Goal: Information Seeking & Learning: Learn about a topic

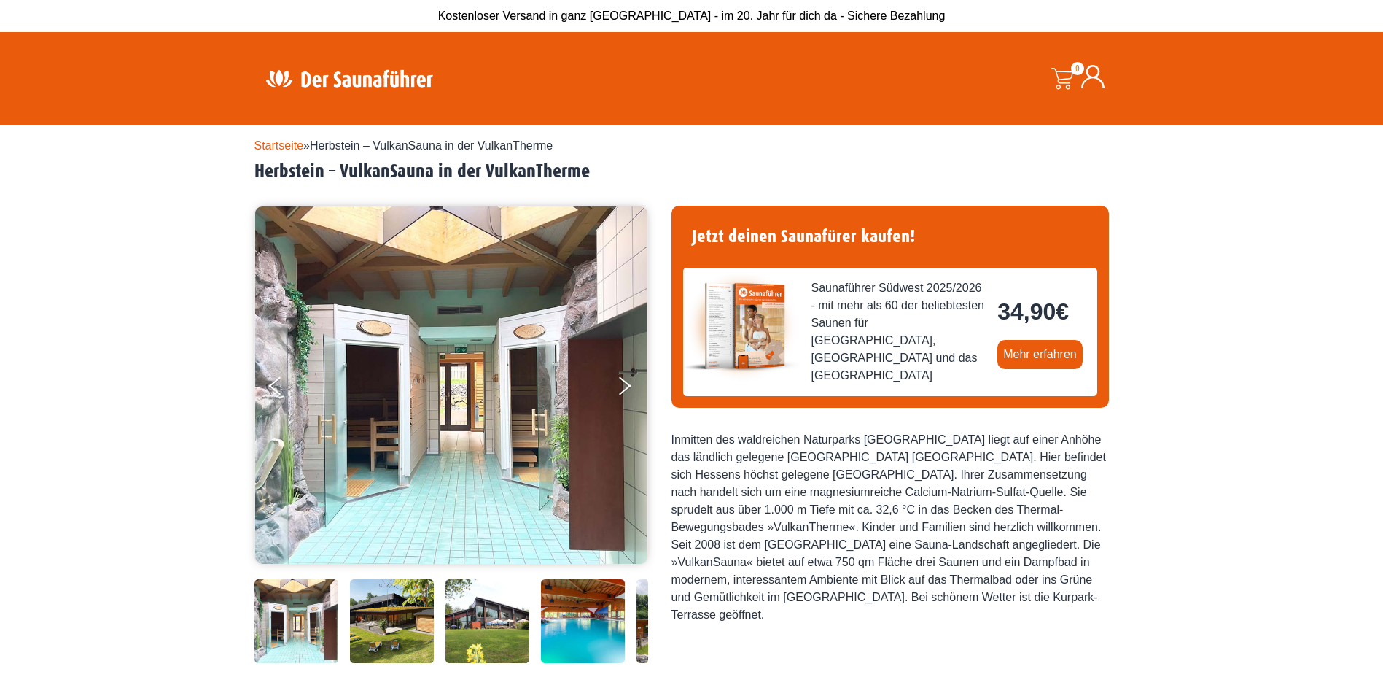
click at [386, 637] on img at bounding box center [392, 621] width 84 height 84
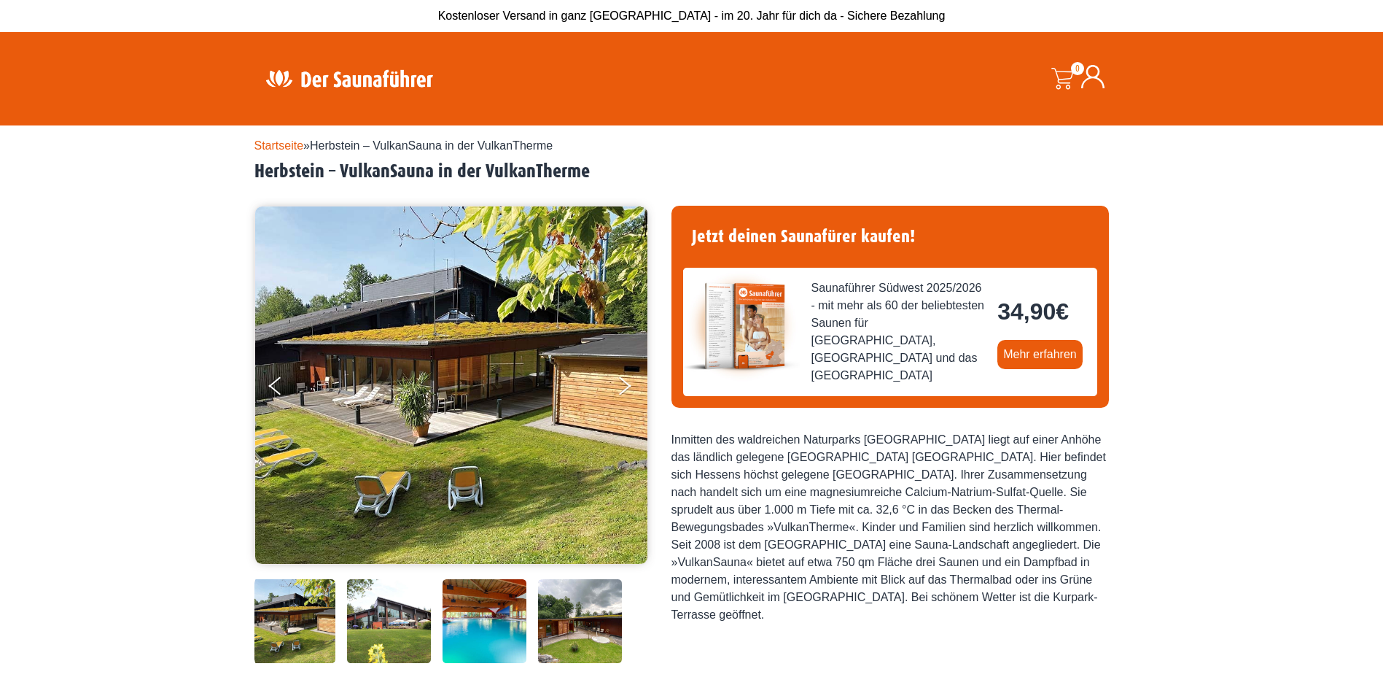
click at [348, 628] on img at bounding box center [389, 621] width 84 height 84
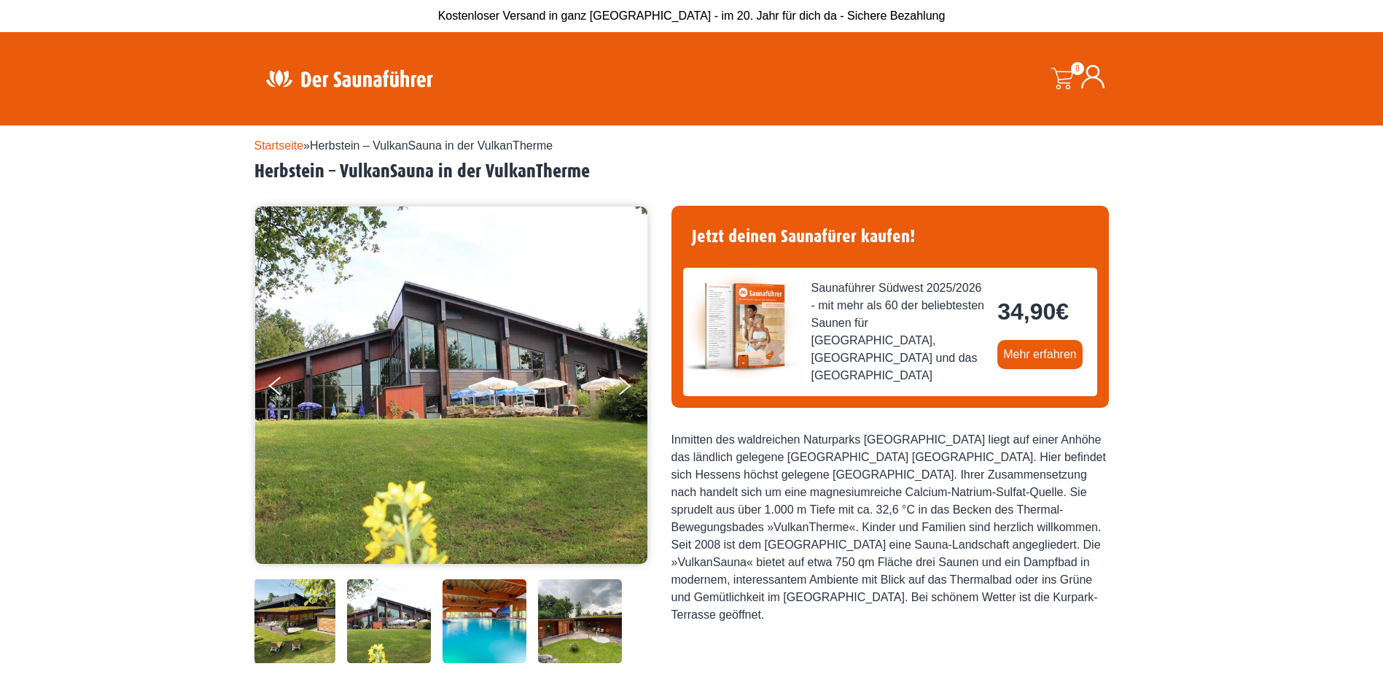
click at [461, 631] on img at bounding box center [485, 621] width 84 height 84
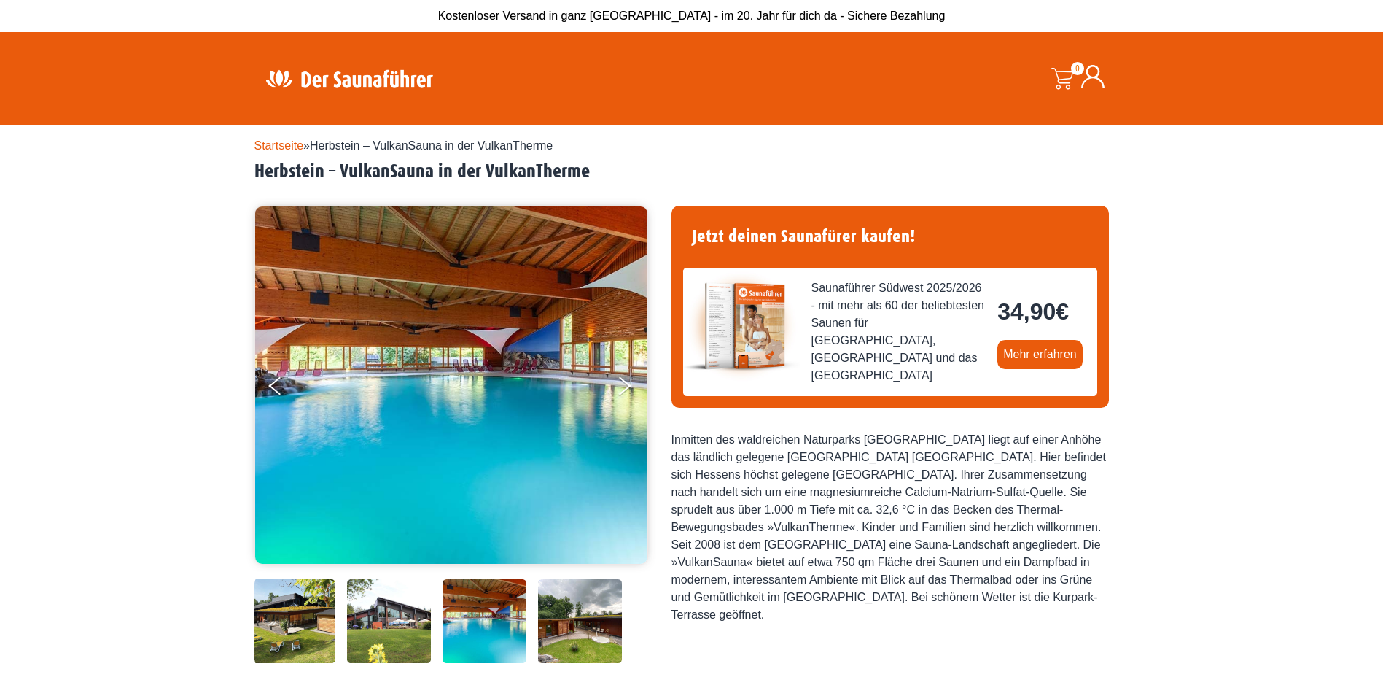
click at [565, 630] on img at bounding box center [580, 621] width 84 height 84
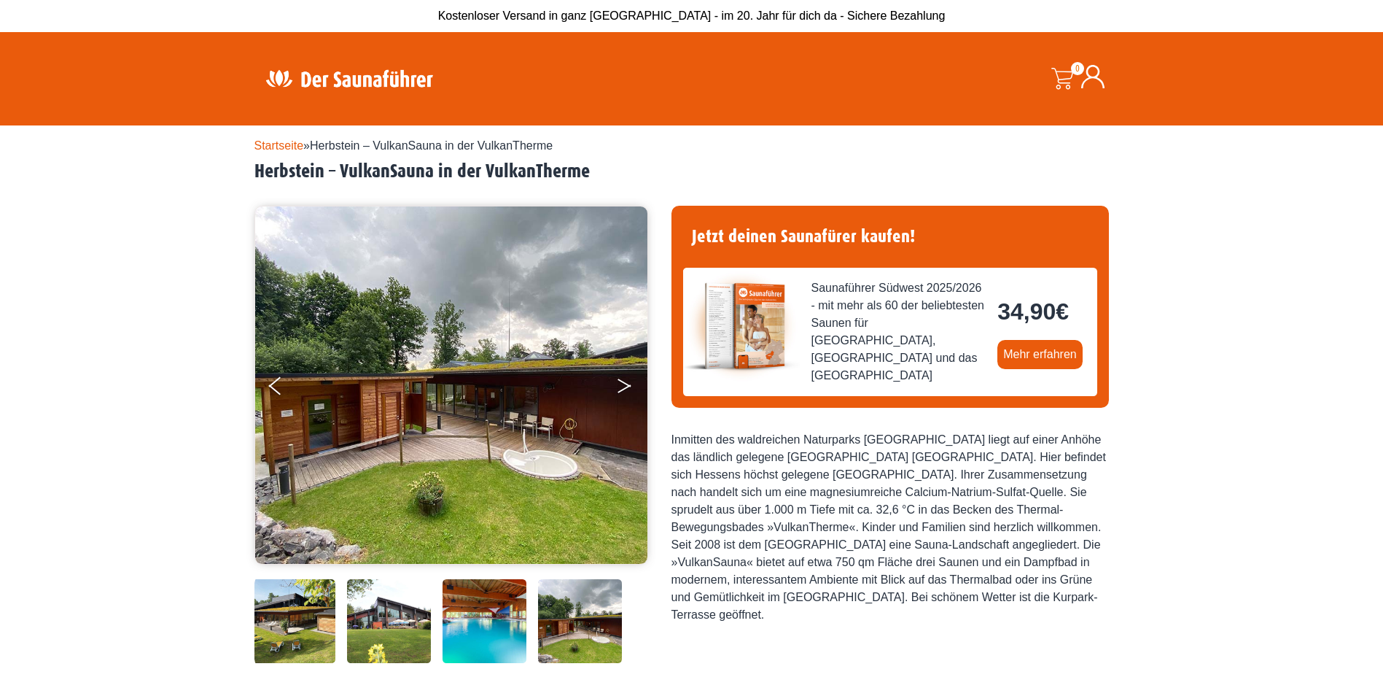
click at [626, 381] on button "Next" at bounding box center [634, 388] width 36 height 36
click at [299, 618] on img at bounding box center [294, 621] width 84 height 84
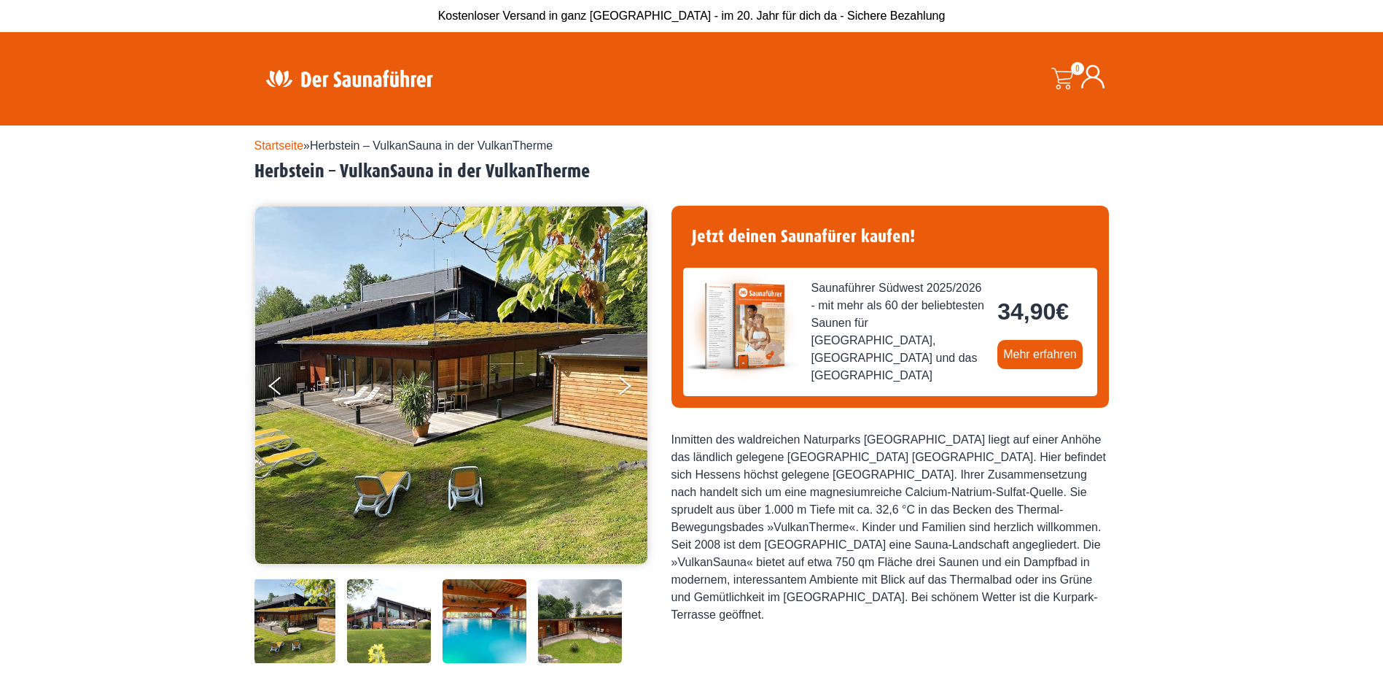
click at [381, 627] on img at bounding box center [389, 621] width 84 height 84
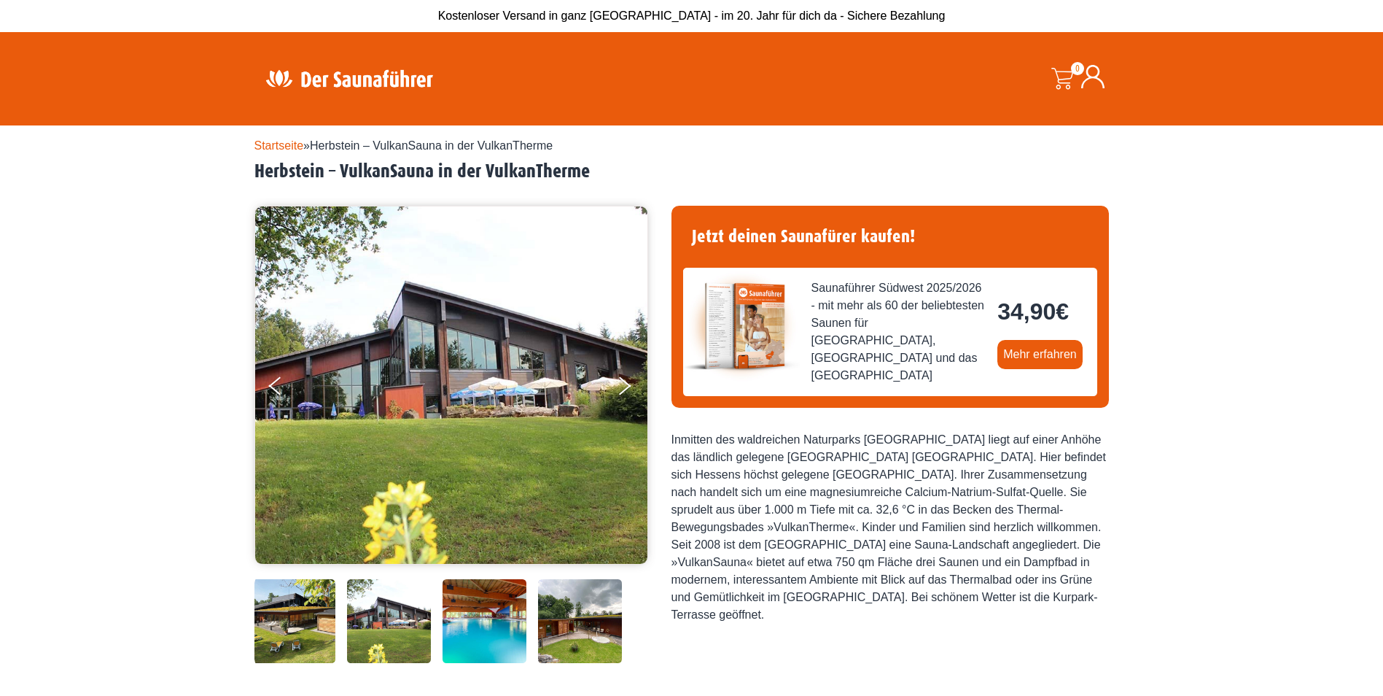
click at [452, 626] on img at bounding box center [485, 621] width 84 height 84
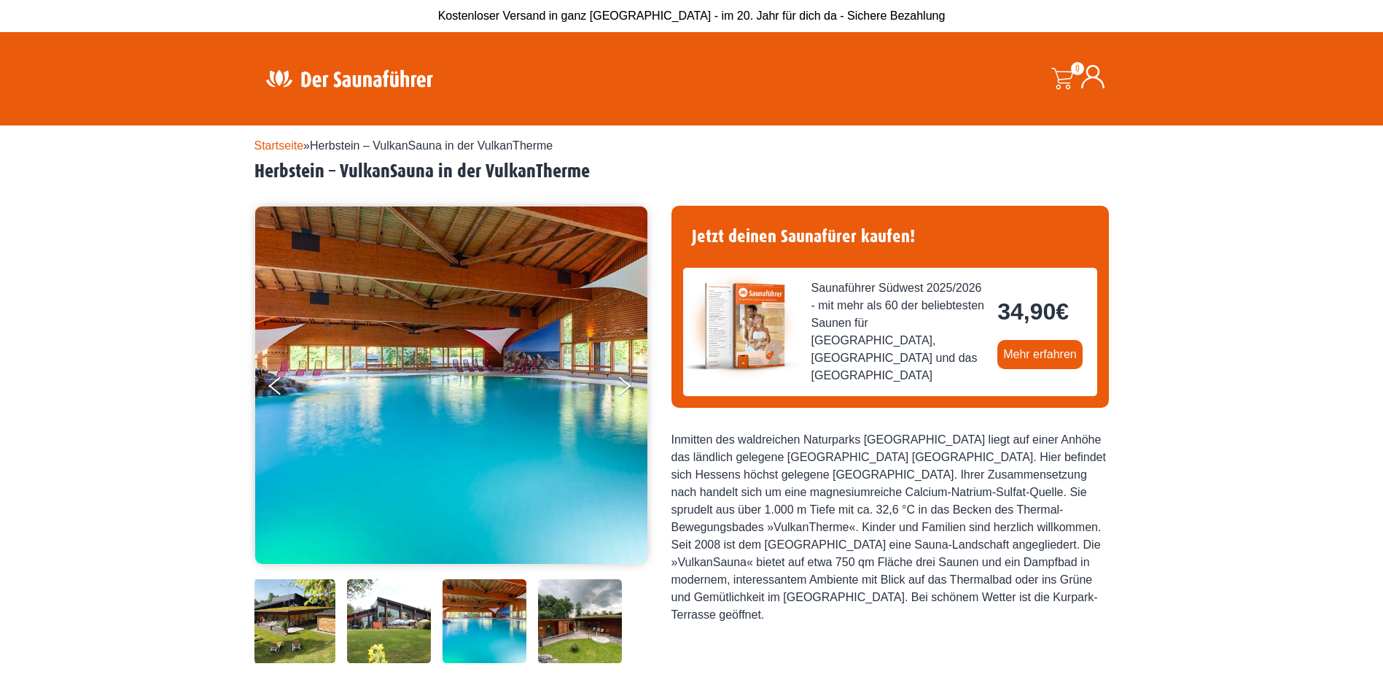
click at [582, 626] on img at bounding box center [580, 621] width 84 height 84
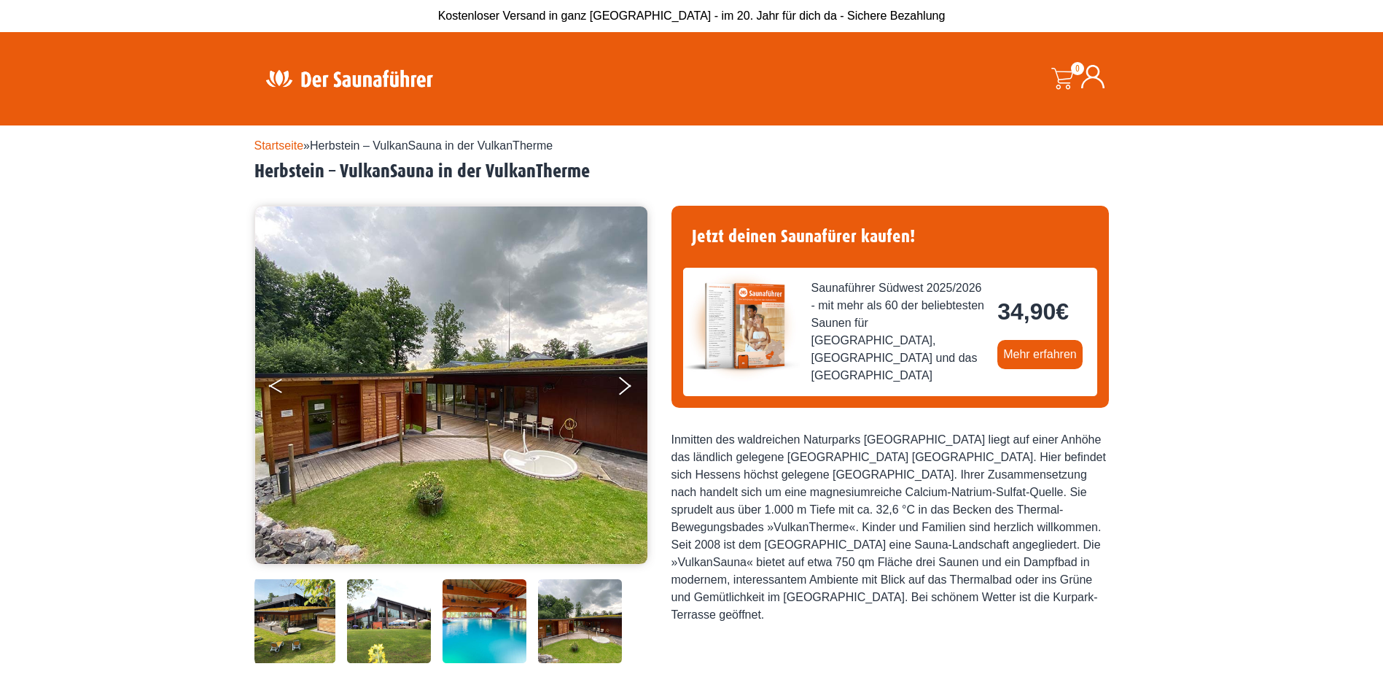
click at [288, 394] on button "Previous" at bounding box center [287, 388] width 36 height 36
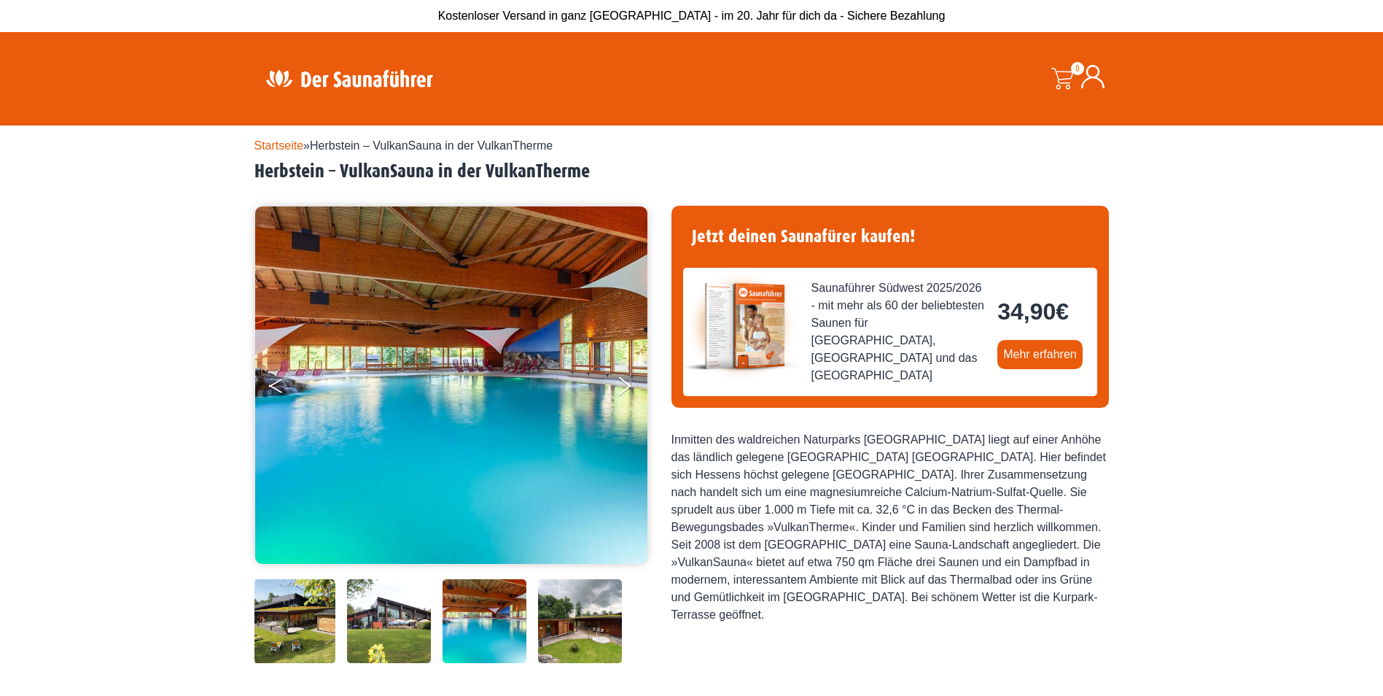
click at [285, 389] on button "Previous" at bounding box center [287, 388] width 36 height 36
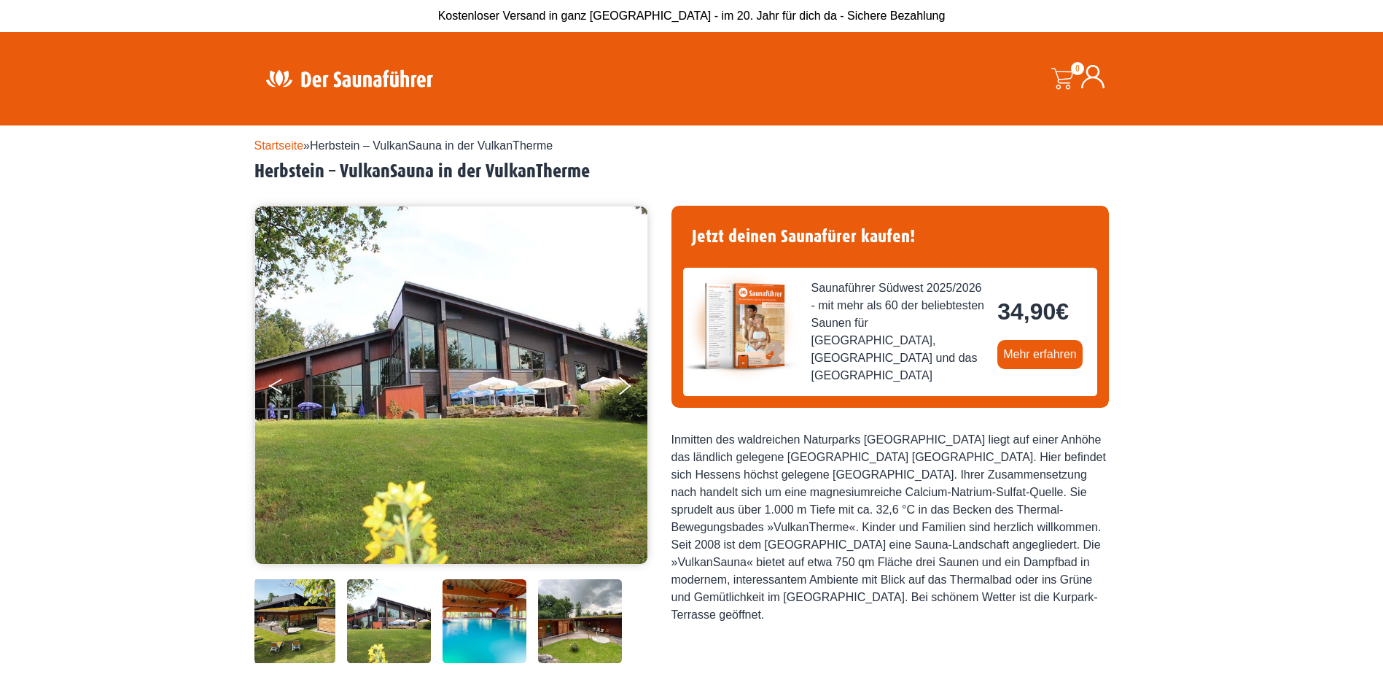
click at [285, 389] on button "Previous" at bounding box center [287, 388] width 36 height 36
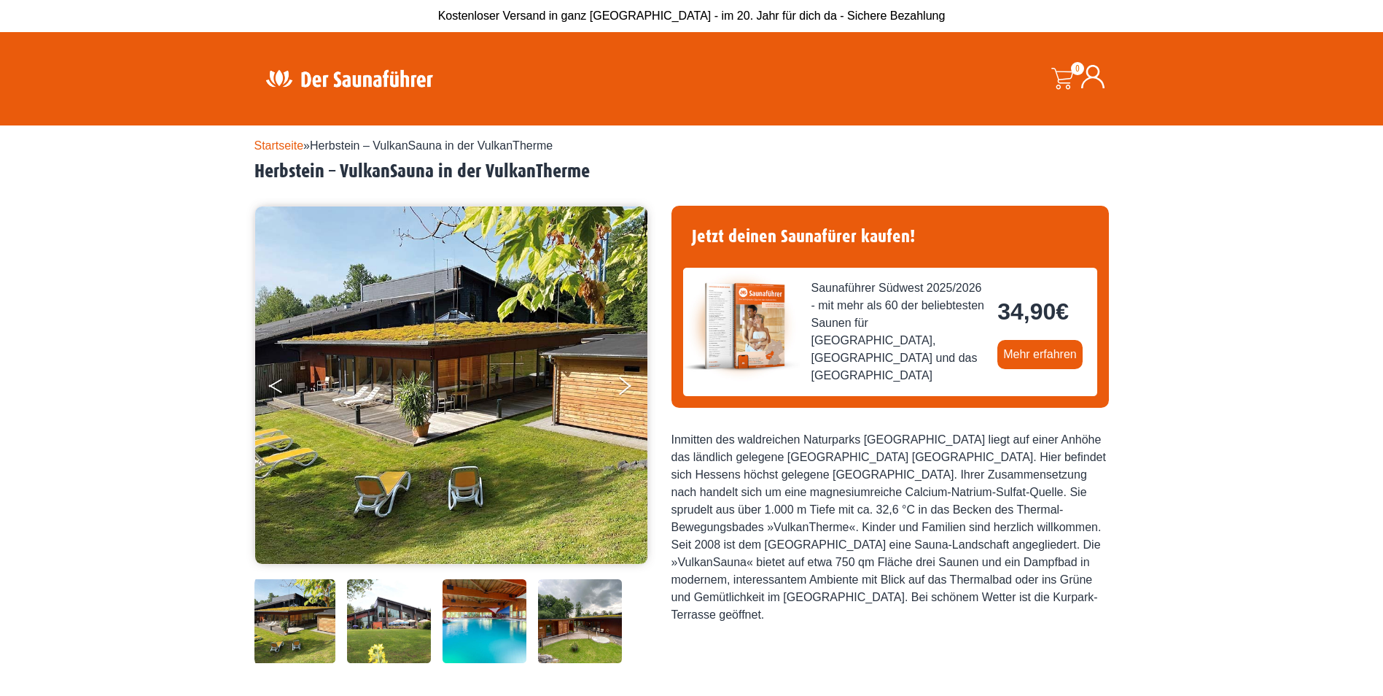
click at [285, 389] on button "Previous" at bounding box center [287, 388] width 36 height 36
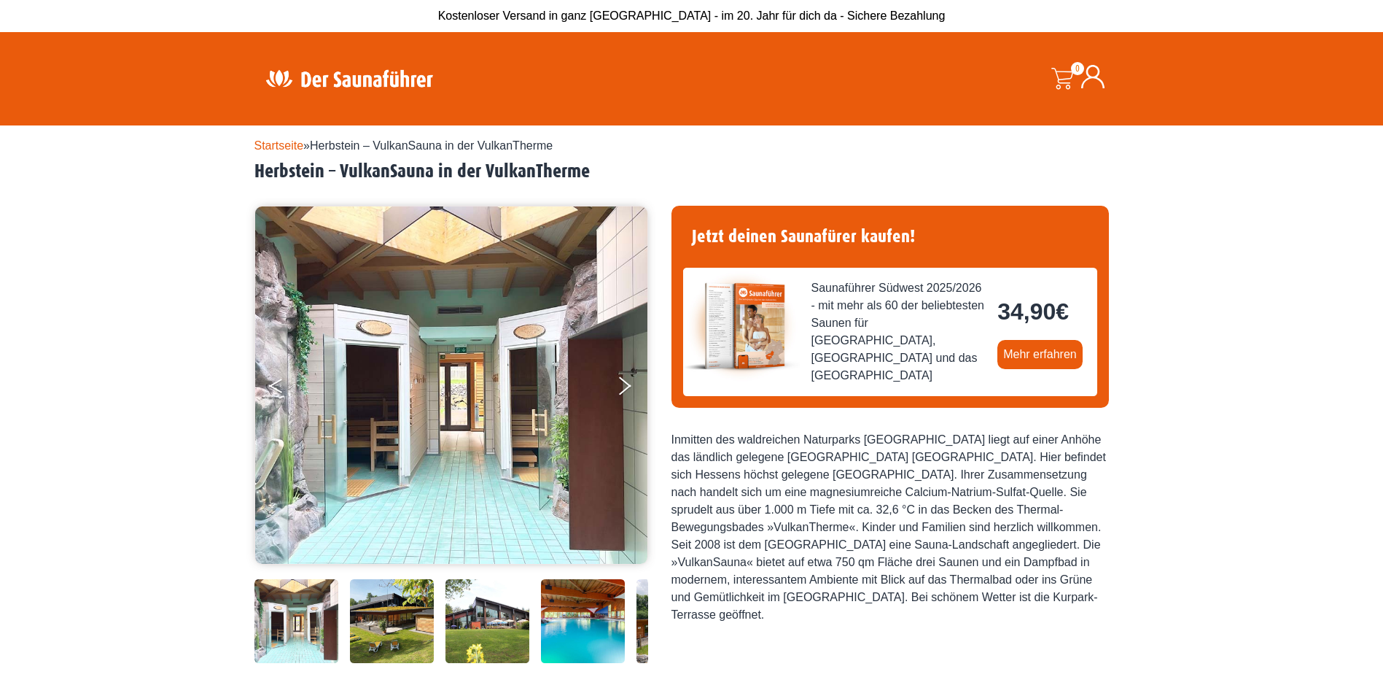
click at [285, 389] on button "Previous" at bounding box center [287, 388] width 36 height 36
click at [275, 383] on icon "Previous" at bounding box center [275, 382] width 13 height 9
click at [623, 391] on button "Next" at bounding box center [634, 388] width 36 height 36
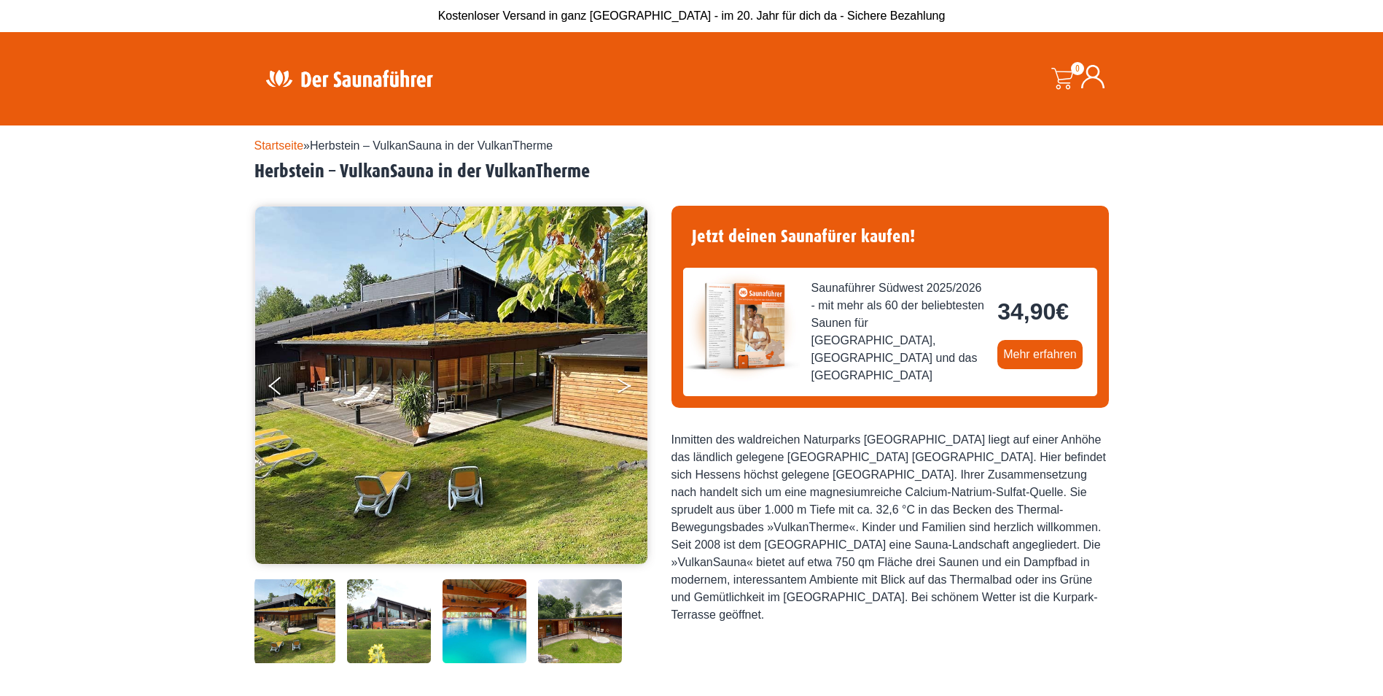
click at [623, 391] on button "Next" at bounding box center [634, 388] width 36 height 36
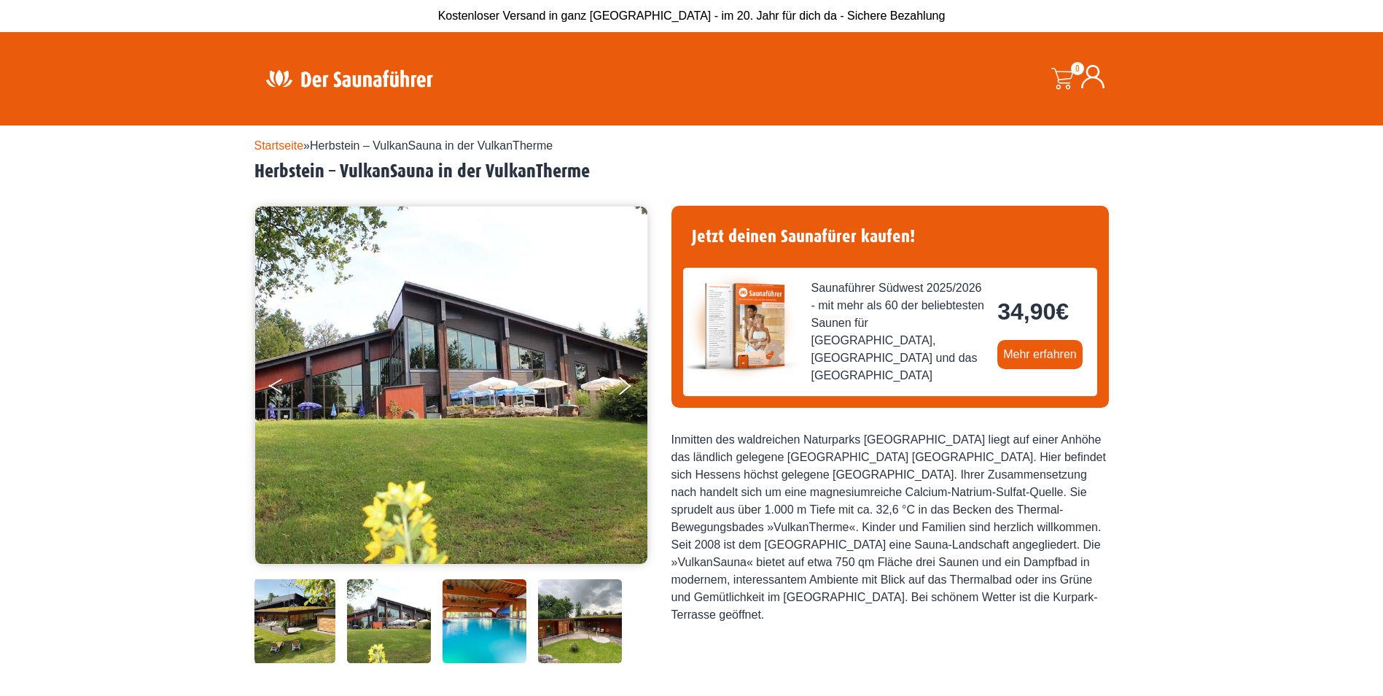
click at [271, 387] on button "Previous" at bounding box center [287, 388] width 36 height 36
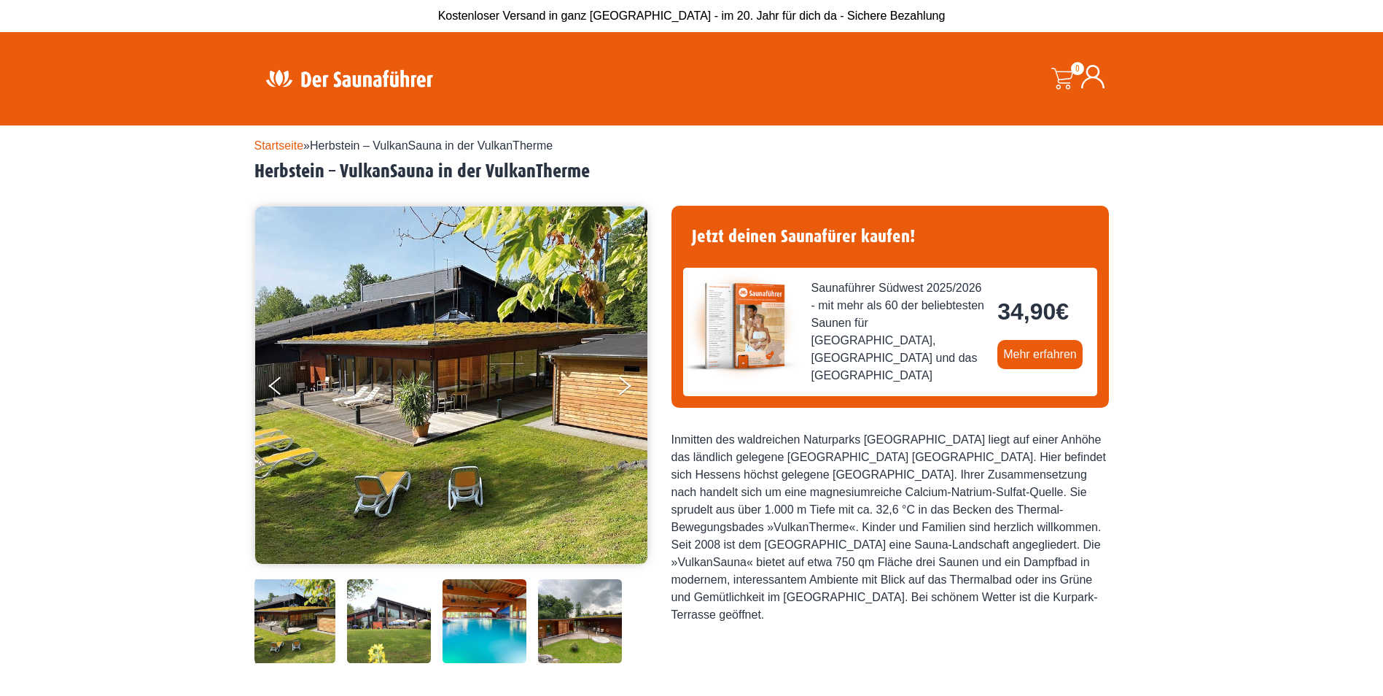
click at [267, 387] on img at bounding box center [451, 384] width 392 height 357
click at [273, 387] on icon "Previous" at bounding box center [275, 388] width 13 height 9
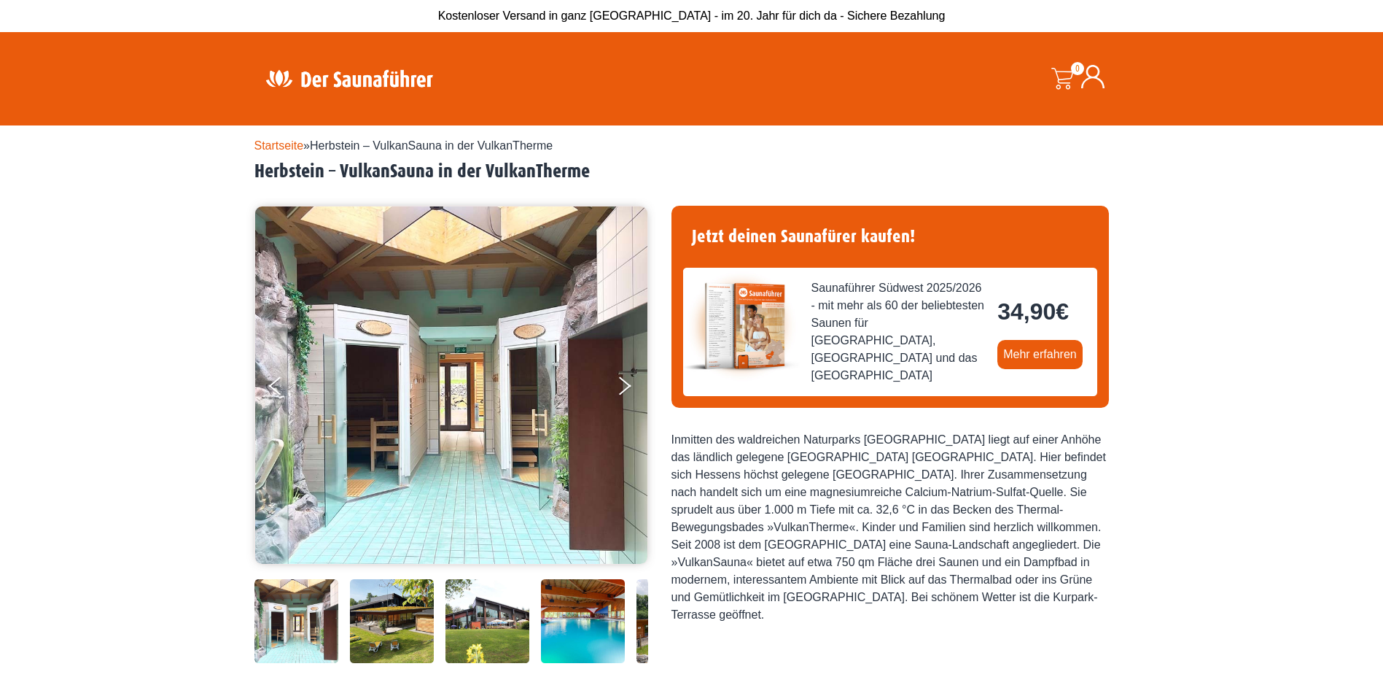
drag, startPoint x: 273, startPoint y: 387, endPoint x: 264, endPoint y: 387, distance: 9.5
click at [265, 387] on ul at bounding box center [451, 385] width 394 height 359
click at [623, 389] on icon "Next" at bounding box center [624, 388] width 13 height 9
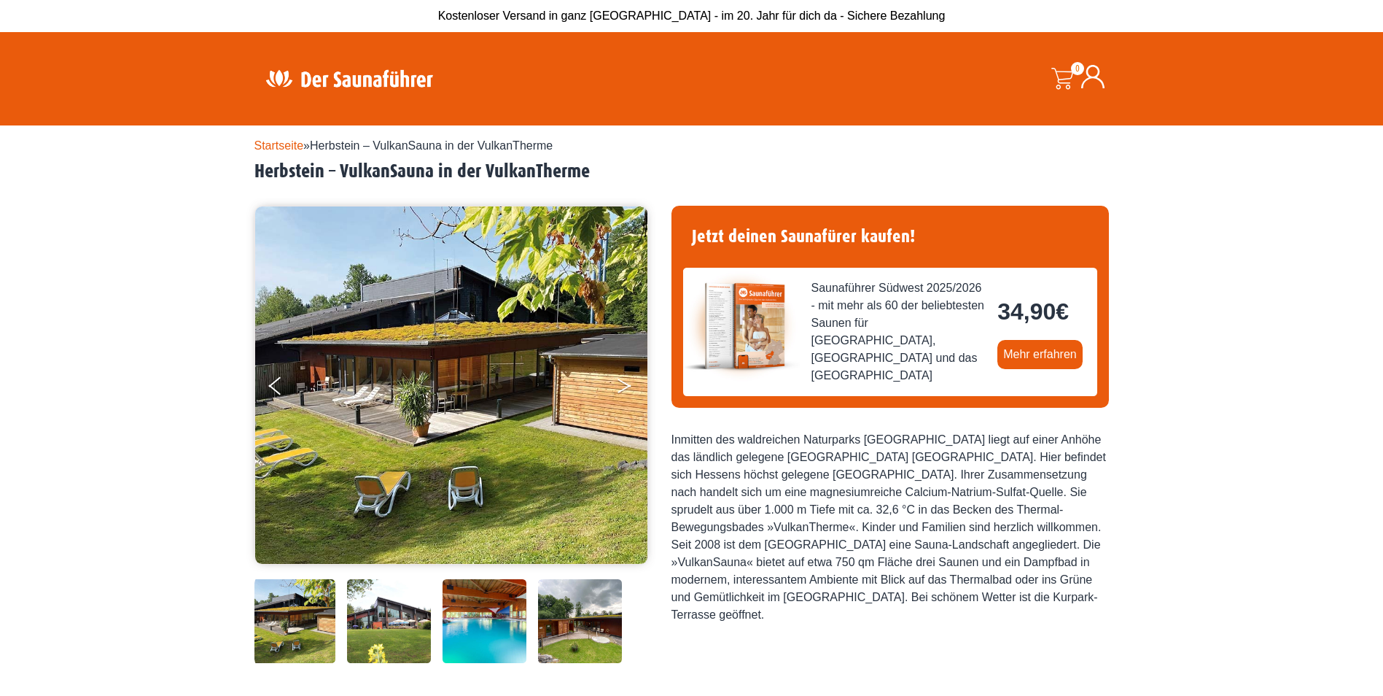
click at [618, 389] on button "Next" at bounding box center [634, 388] width 36 height 36
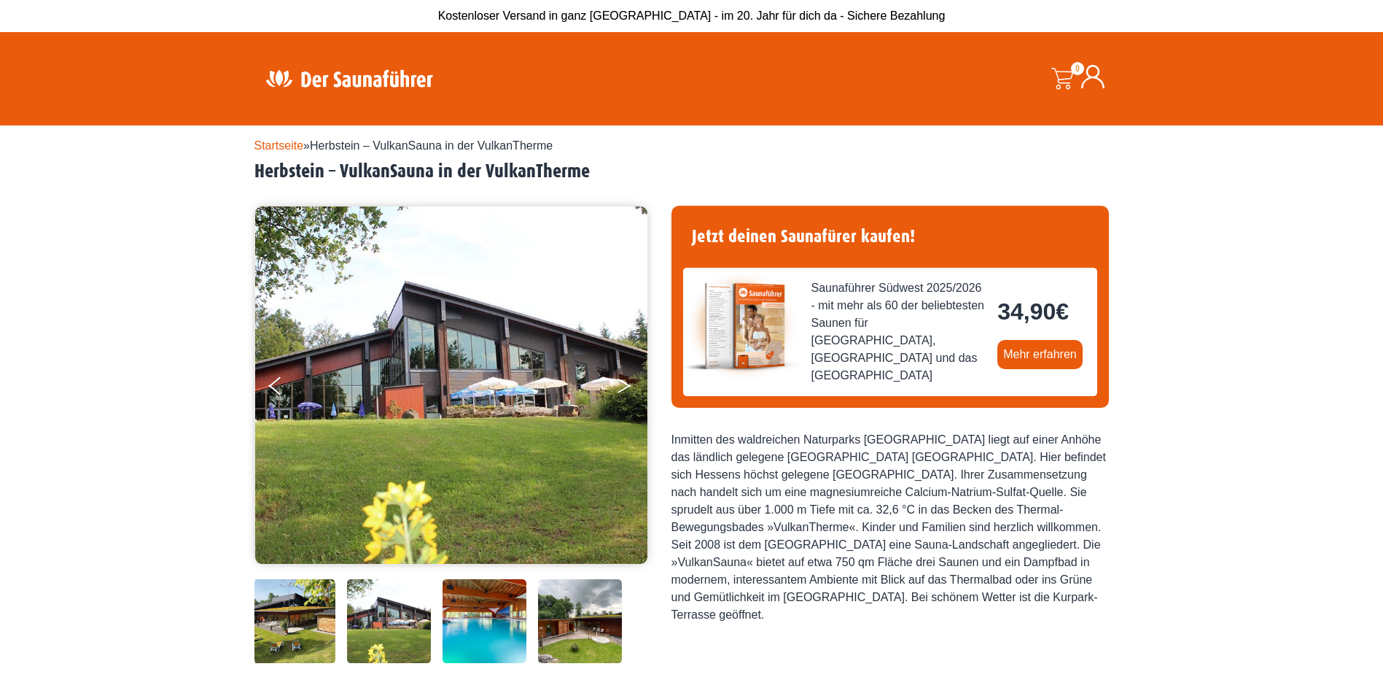
click at [618, 389] on button "Next" at bounding box center [634, 388] width 36 height 36
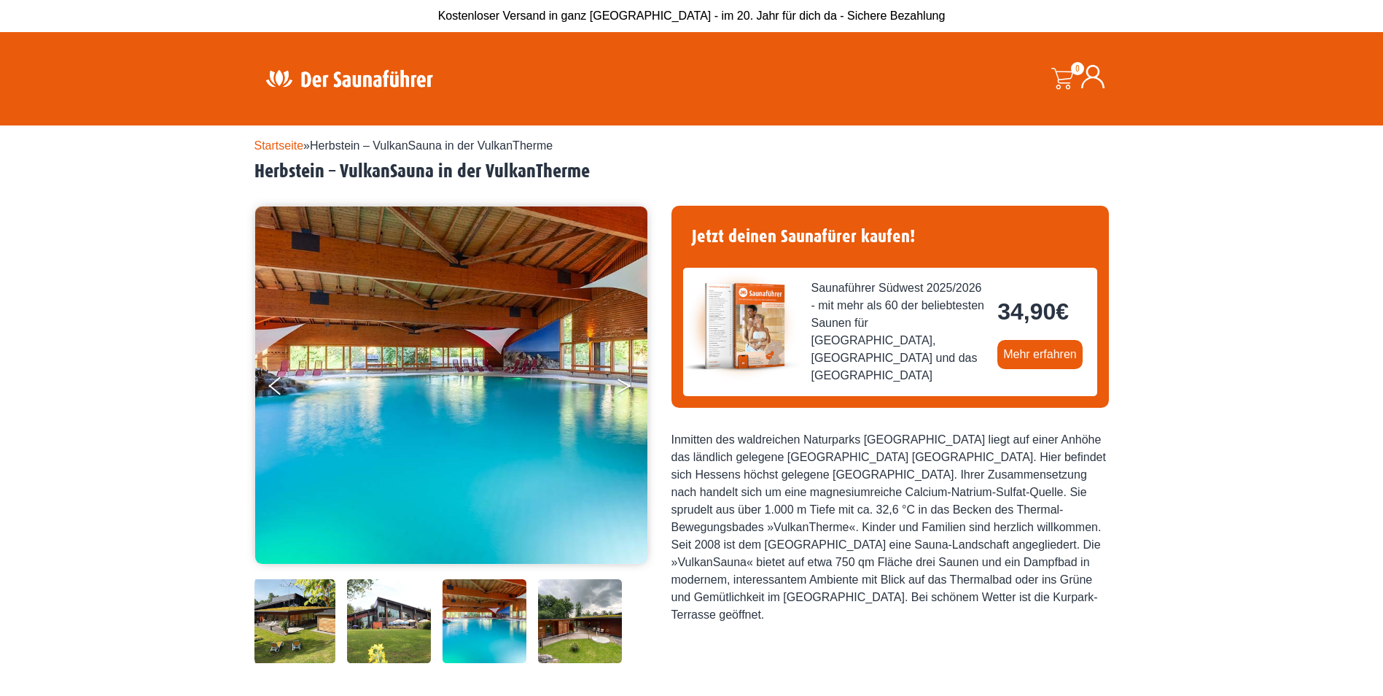
click at [618, 389] on button "Next" at bounding box center [634, 388] width 36 height 36
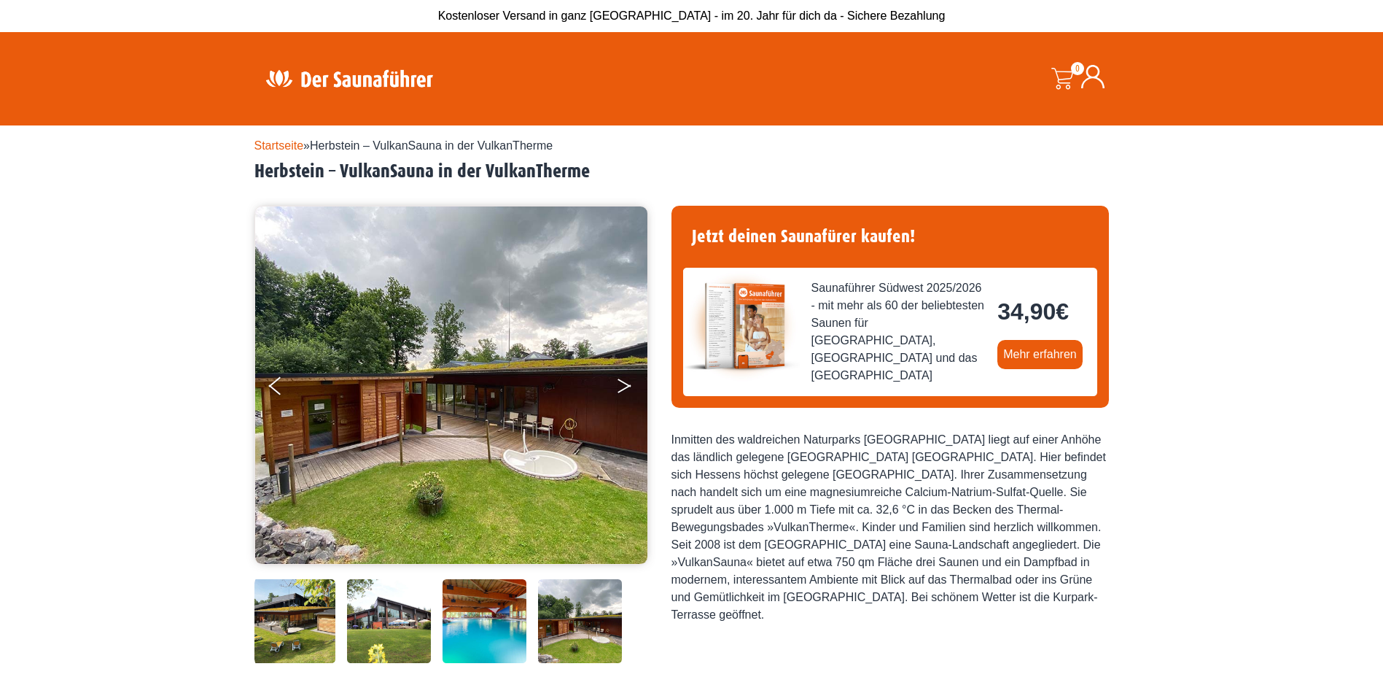
click at [618, 389] on button "Next" at bounding box center [634, 388] width 36 height 36
click at [274, 392] on button "Previous" at bounding box center [287, 388] width 36 height 36
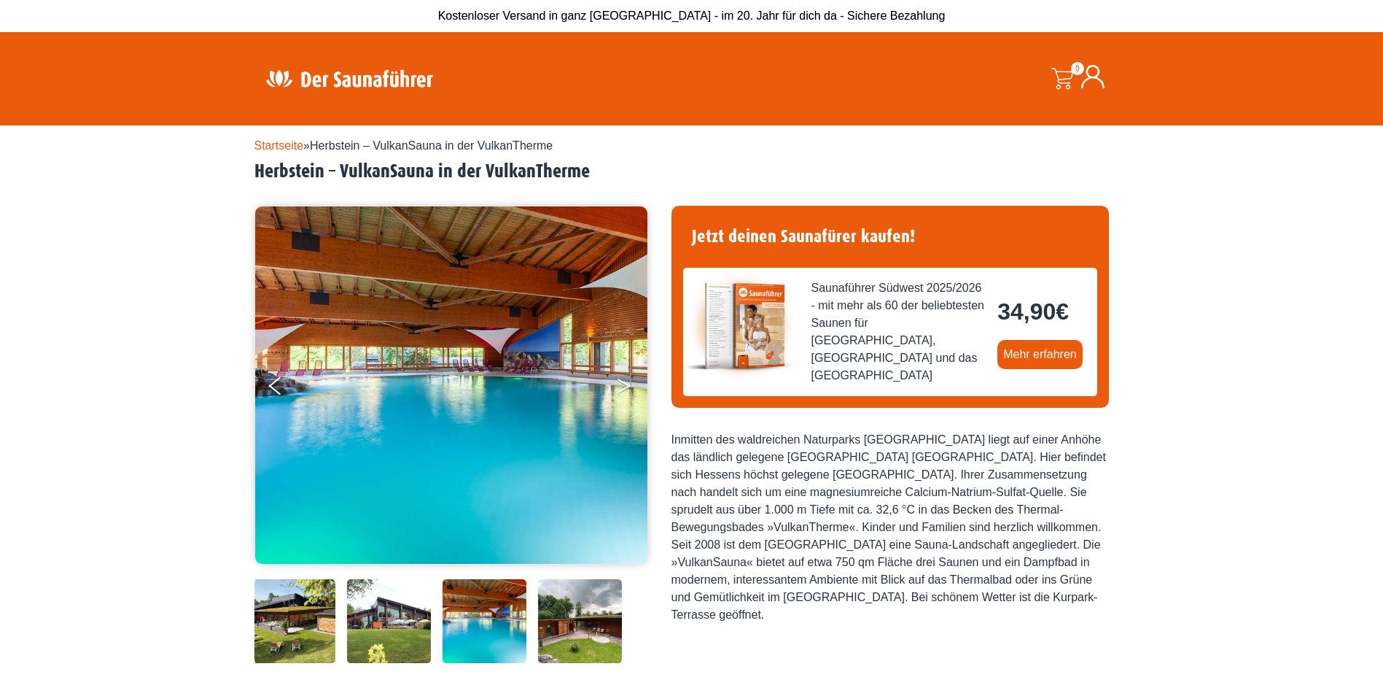
click at [629, 385] on icon "Next" at bounding box center [624, 388] width 13 height 9
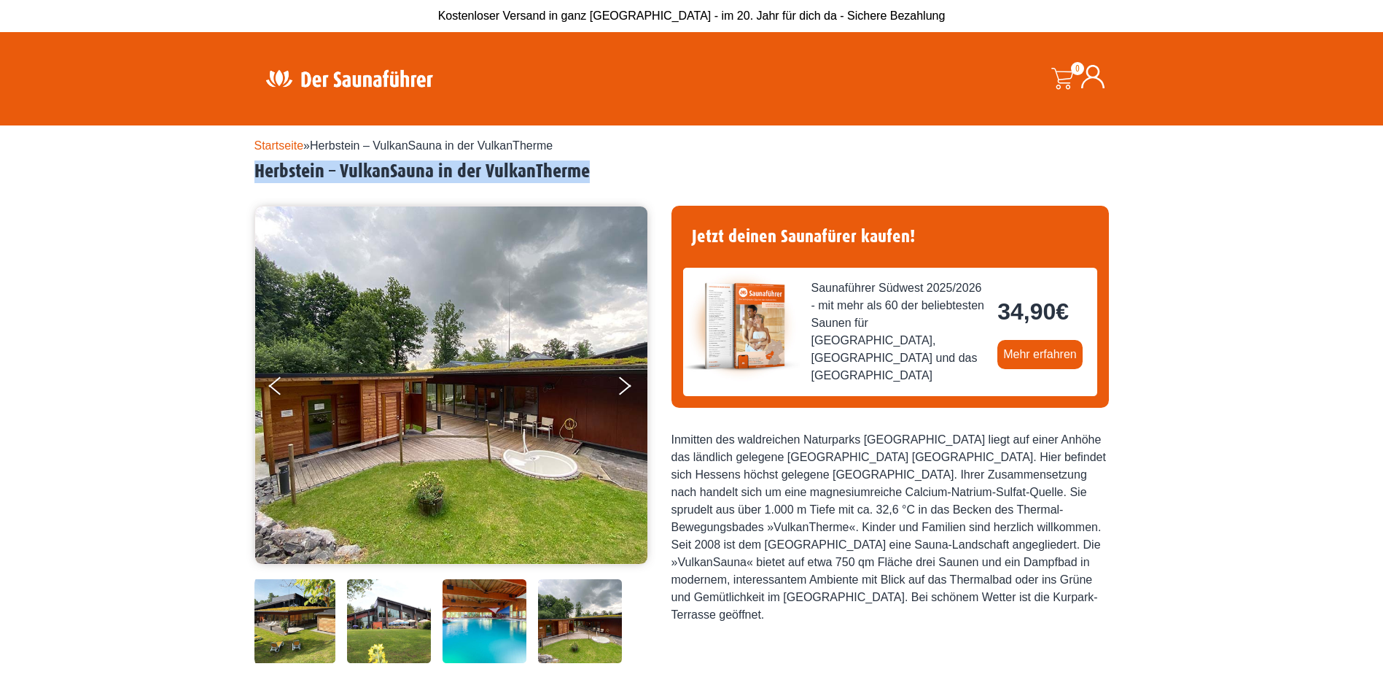
drag, startPoint x: 600, startPoint y: 171, endPoint x: 222, endPoint y: 179, distance: 378.5
click at [222, 179] on div "Startseite » Herbstein – VulkanSauna in der VulkanTherme Herbstein – VulkanSaun…" at bounding box center [691, 618] width 1383 height 986
drag, startPoint x: 222, startPoint y: 179, endPoint x: 185, endPoint y: 222, distance: 56.9
click at [185, 222] on div "Startseite » Herbstein – VulkanSauna in der VulkanTherme Herbstein – VulkanSaun…" at bounding box center [691, 618] width 1383 height 986
drag, startPoint x: 249, startPoint y: 148, endPoint x: 603, endPoint y: 172, distance: 354.4
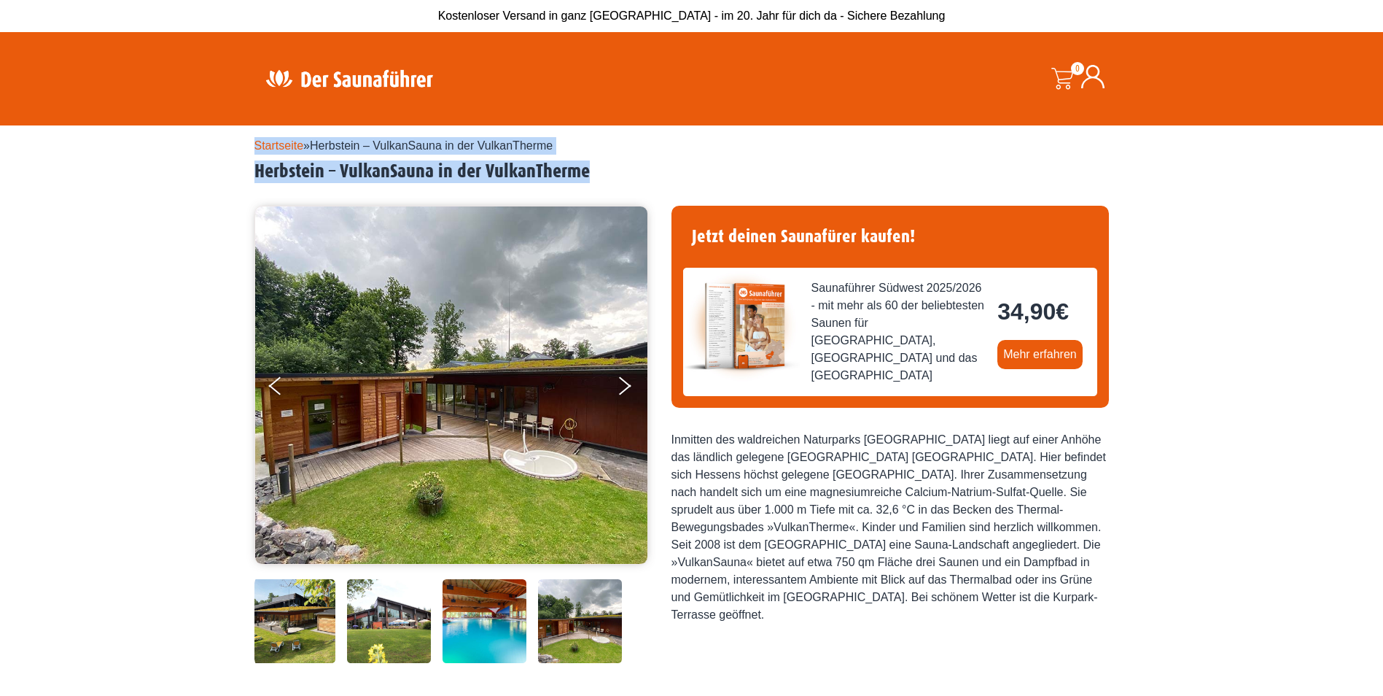
click at [603, 172] on div "Startseite » Herbstein – VulkanSauna in der VulkanTherme Herbstein – VulkanSaun…" at bounding box center [691, 618] width 1383 height 986
drag, startPoint x: 603, startPoint y: 172, endPoint x: 637, endPoint y: 176, distance: 34.5
click at [637, 176] on h2 "Herbstein – VulkanSauna in der VulkanTherme" at bounding box center [691, 171] width 875 height 23
drag, startPoint x: 617, startPoint y: 176, endPoint x: 221, endPoint y: 145, distance: 397.1
click at [221, 145] on div "Startseite » Herbstein – VulkanSauna in der VulkanTherme Herbstein – VulkanSaun…" at bounding box center [691, 618] width 1383 height 986
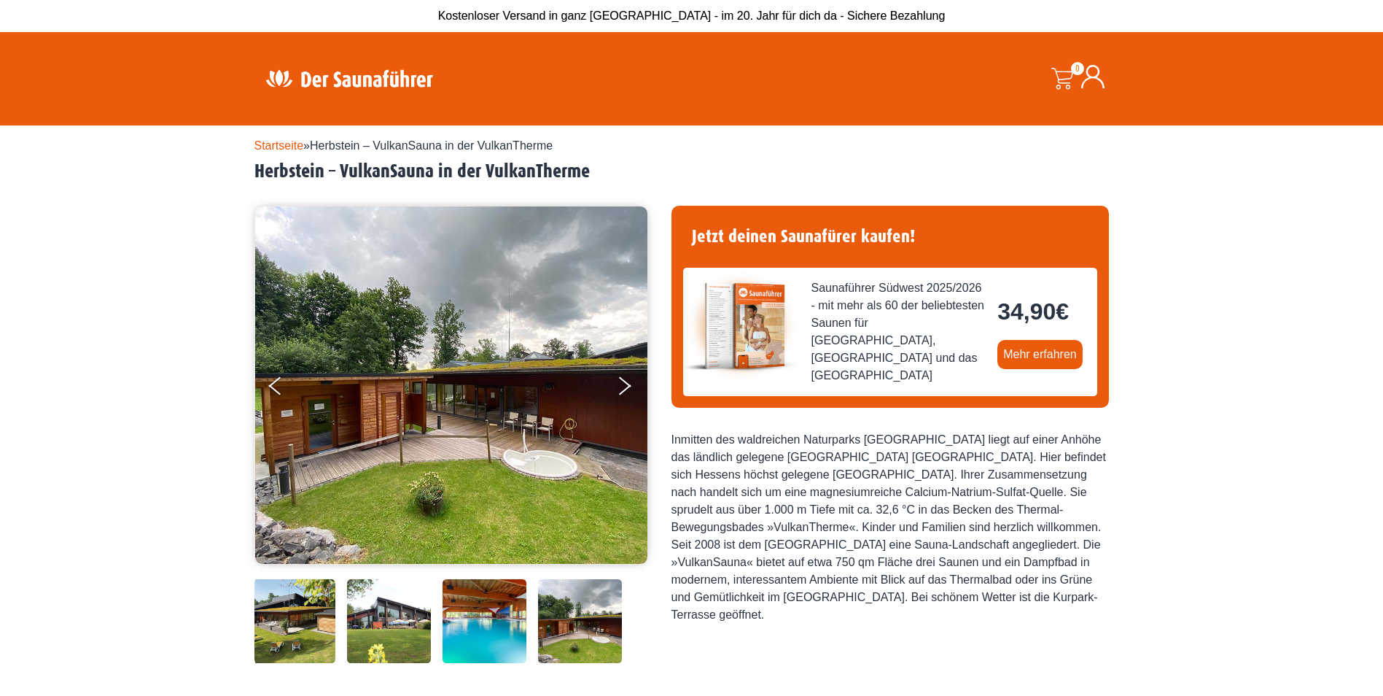
drag, startPoint x: 221, startPoint y: 145, endPoint x: 160, endPoint y: 307, distance: 172.8
click at [160, 307] on div "Startseite » Herbstein – VulkanSauna in der VulkanTherme Herbstein – VulkanSaun…" at bounding box center [691, 618] width 1383 height 986
click at [874, 588] on div "Inmitten des waldreichen Naturparks [GEOGRAPHIC_DATA] liegt auf einer Anhöhe da…" at bounding box center [889, 527] width 437 height 192
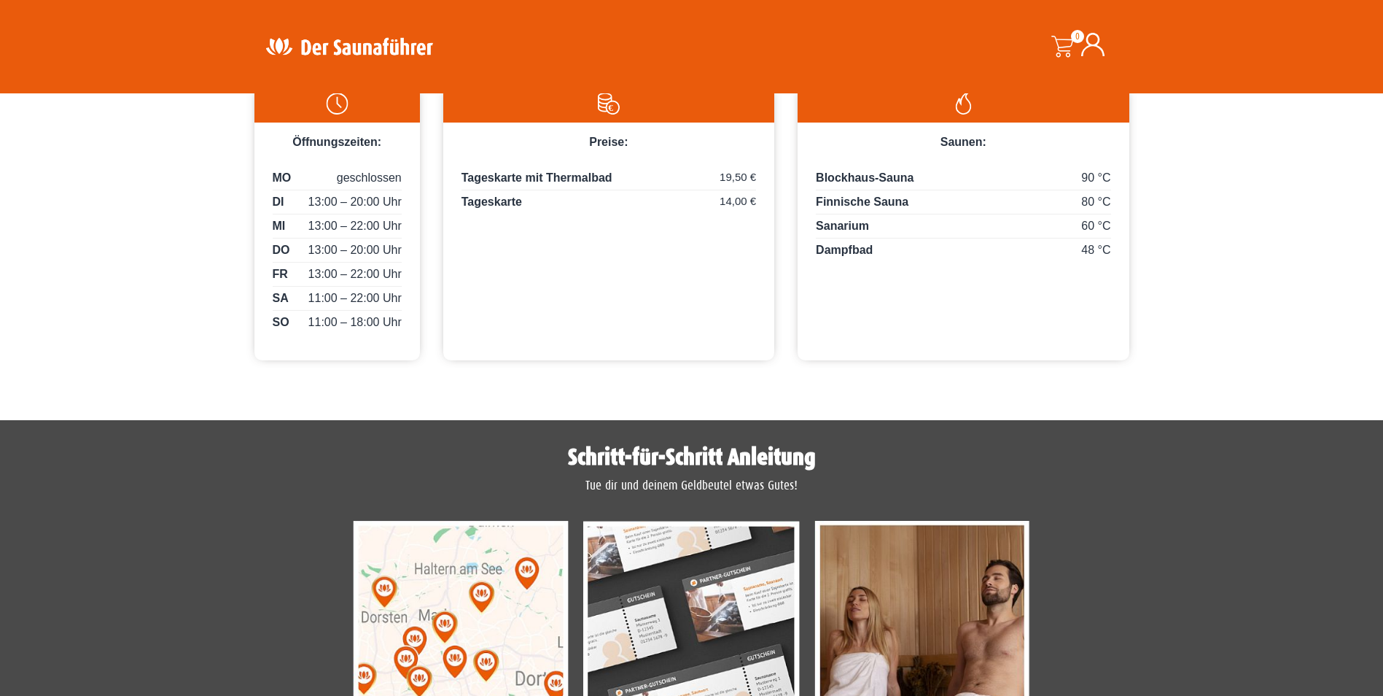
scroll to position [702, 0]
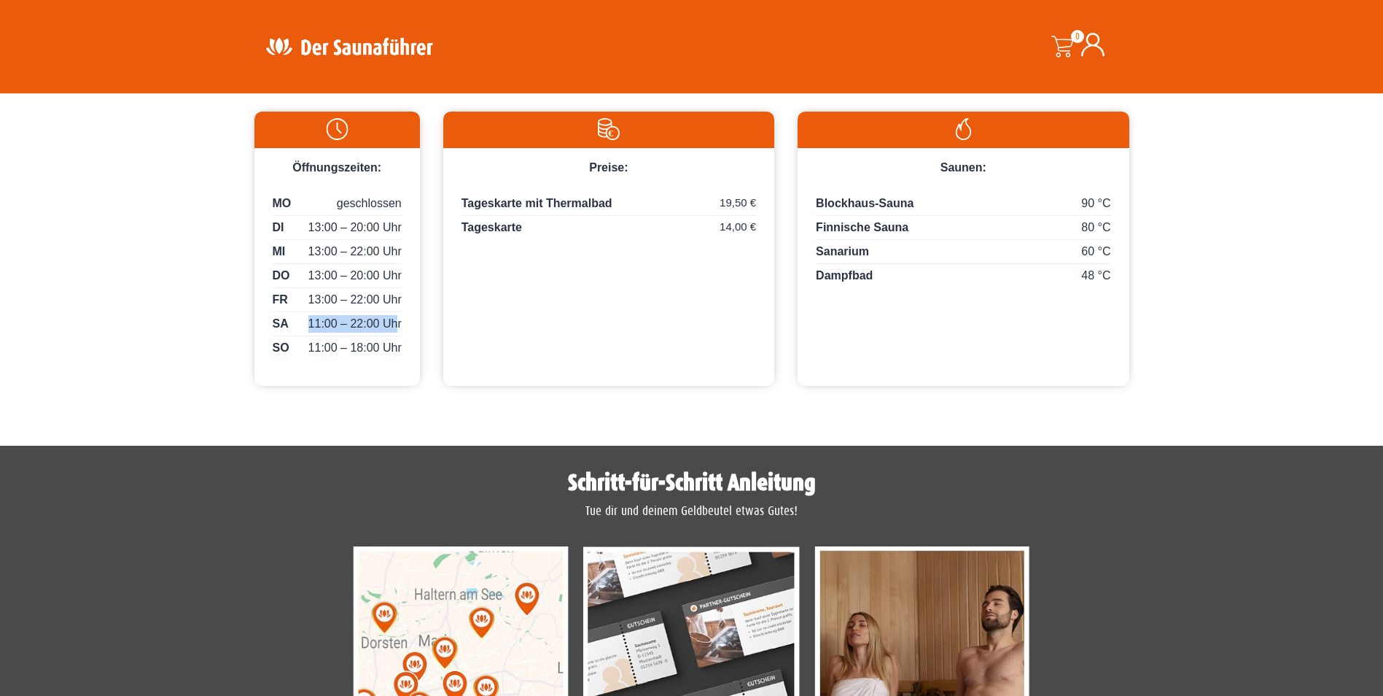
drag, startPoint x: 310, startPoint y: 326, endPoint x: 398, endPoint y: 324, distance: 88.2
click at [398, 324] on span "11:00 – 22:00 Uhr" at bounding box center [354, 323] width 93 height 17
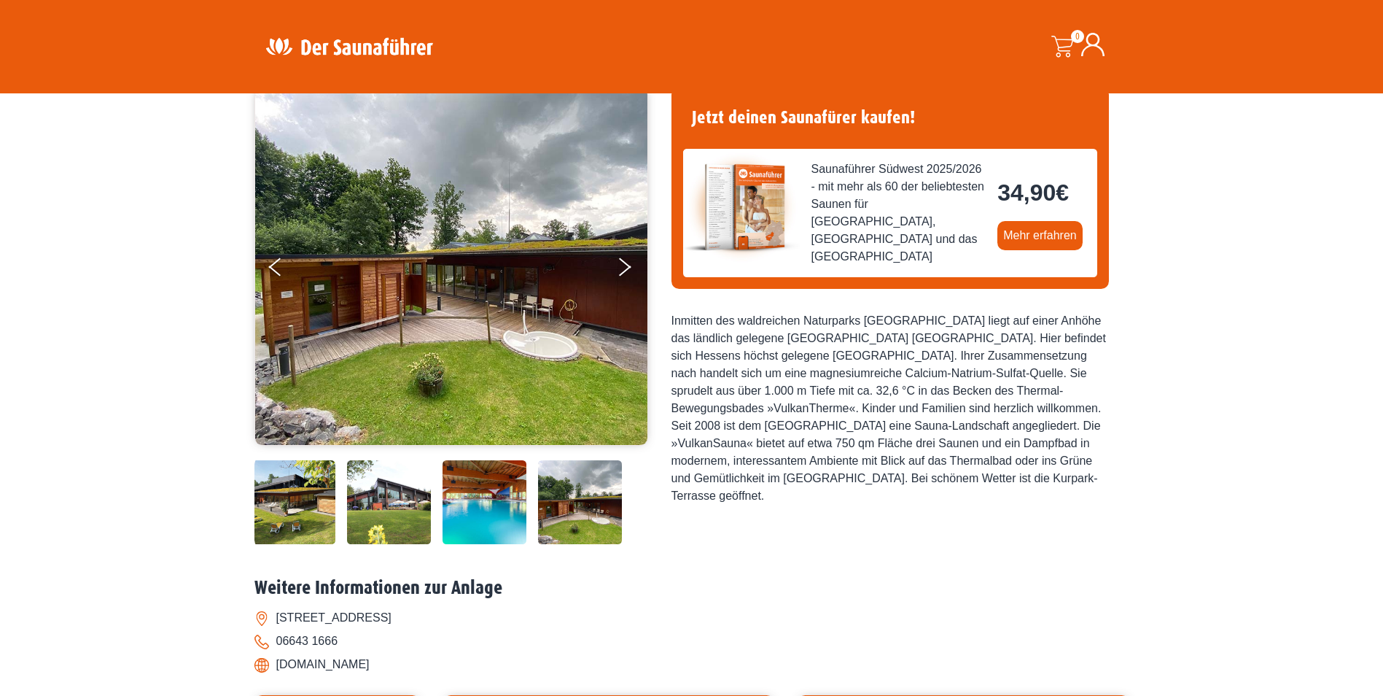
scroll to position [46, 0]
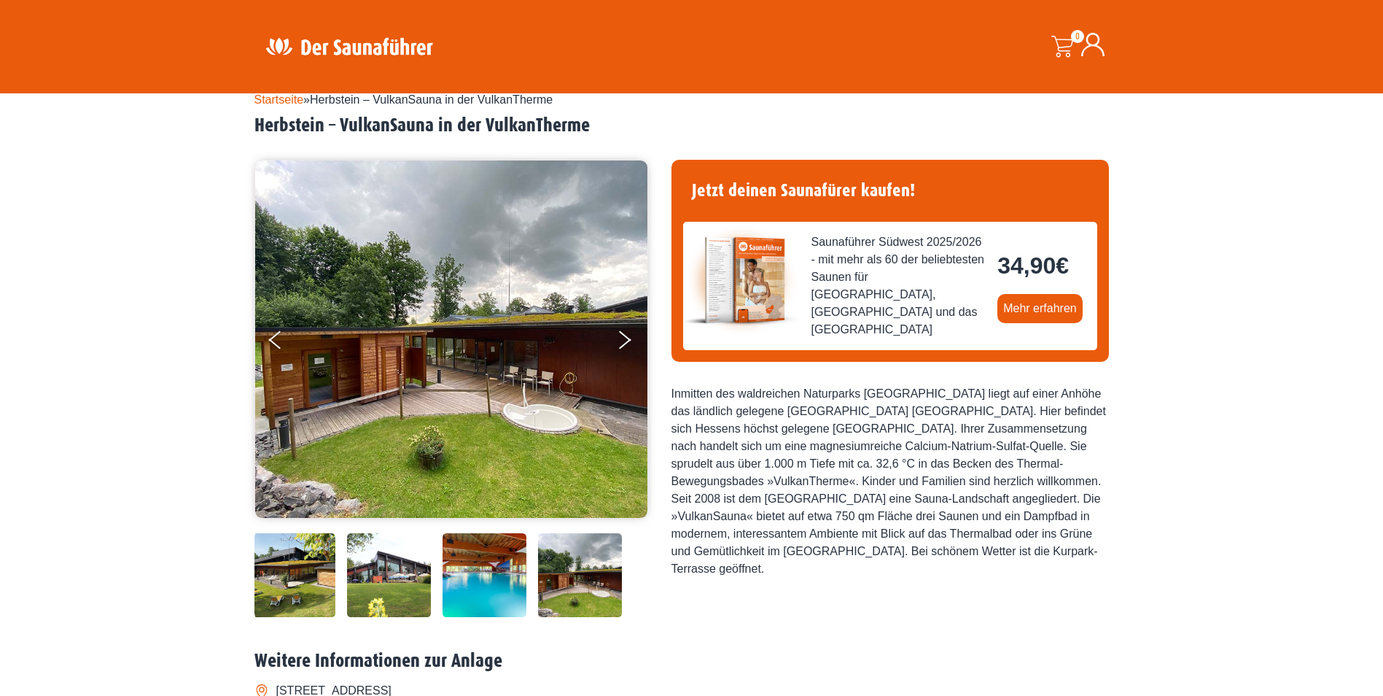
click at [1333, 472] on div "Startseite » Herbstein – VulkanSauna in der VulkanTherme Herbstein – VulkanSaun…" at bounding box center [691, 572] width 1383 height 986
click at [1223, 523] on div "Startseite » Herbstein – VulkanSauna in der VulkanTherme Herbstein – VulkanSaun…" at bounding box center [691, 572] width 1383 height 986
click at [623, 342] on icon "Next" at bounding box center [624, 342] width 13 height 9
click at [626, 344] on button "Next" at bounding box center [634, 342] width 36 height 36
click at [623, 332] on button "Next" at bounding box center [634, 342] width 36 height 36
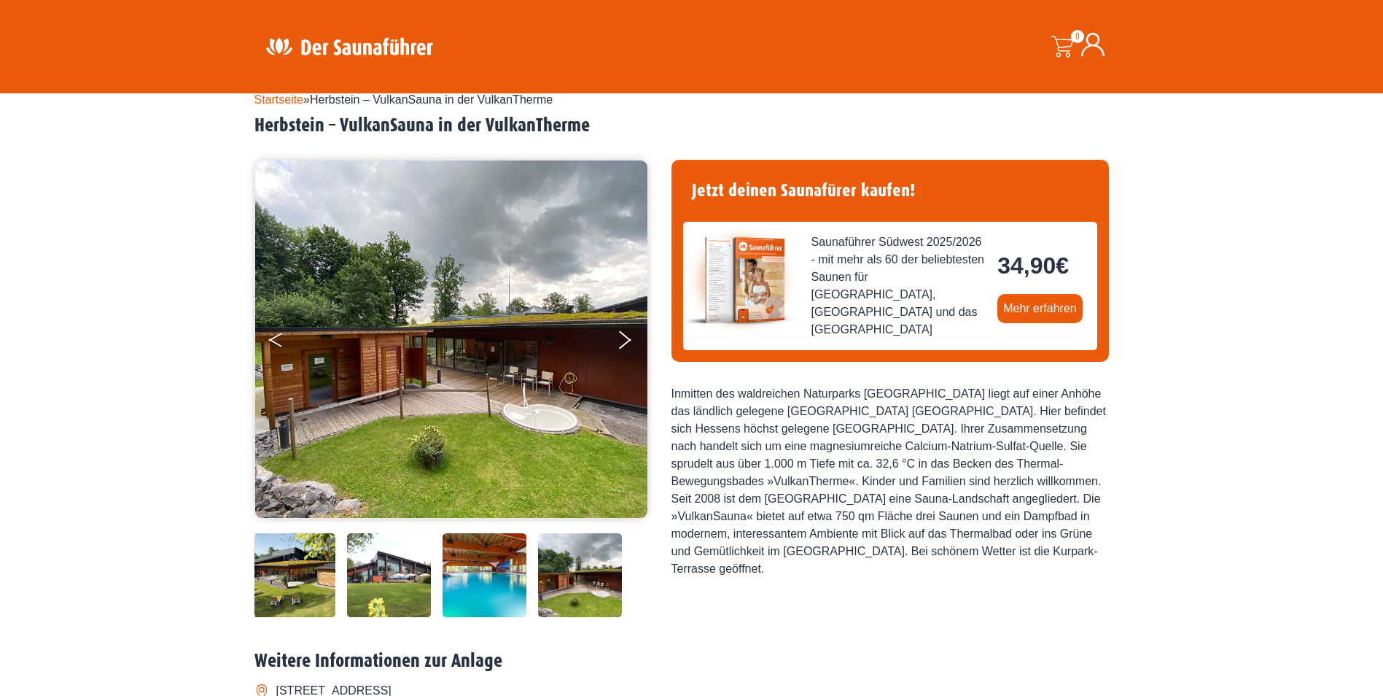
click at [288, 340] on button "Previous" at bounding box center [287, 342] width 36 height 36
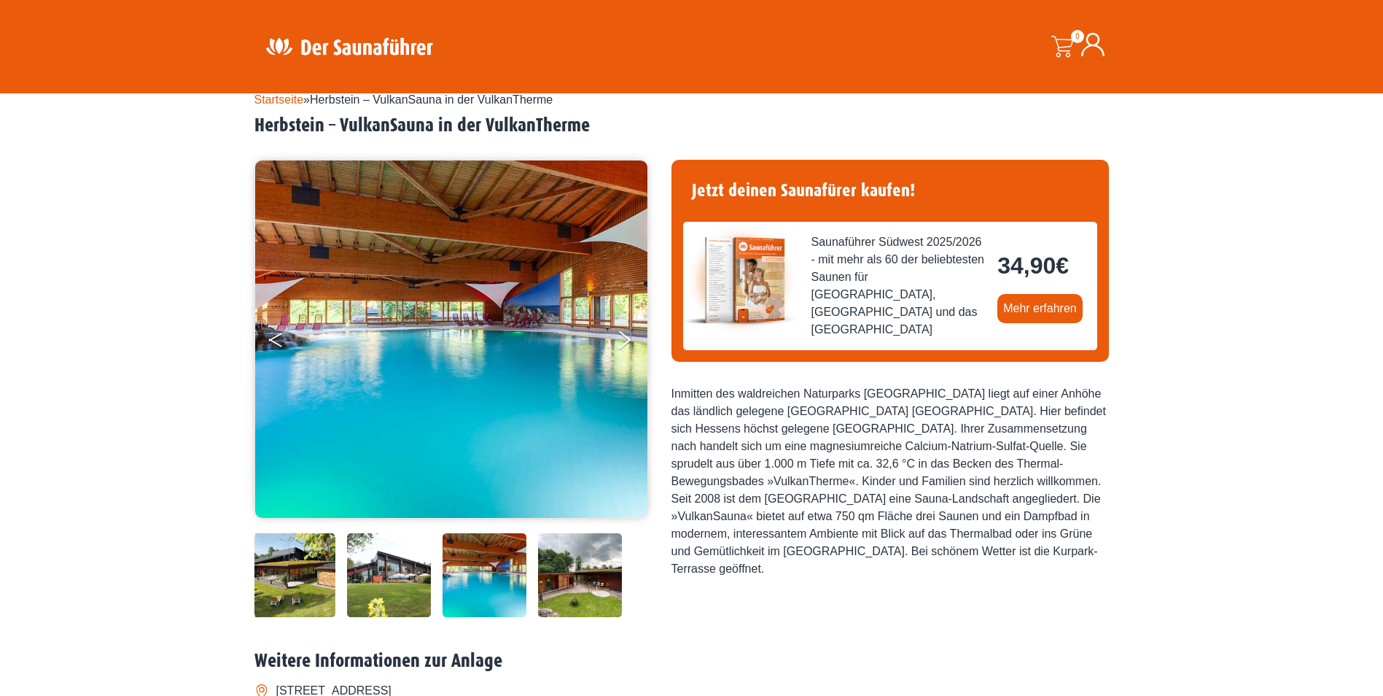
click at [273, 340] on button "Previous" at bounding box center [287, 342] width 36 height 36
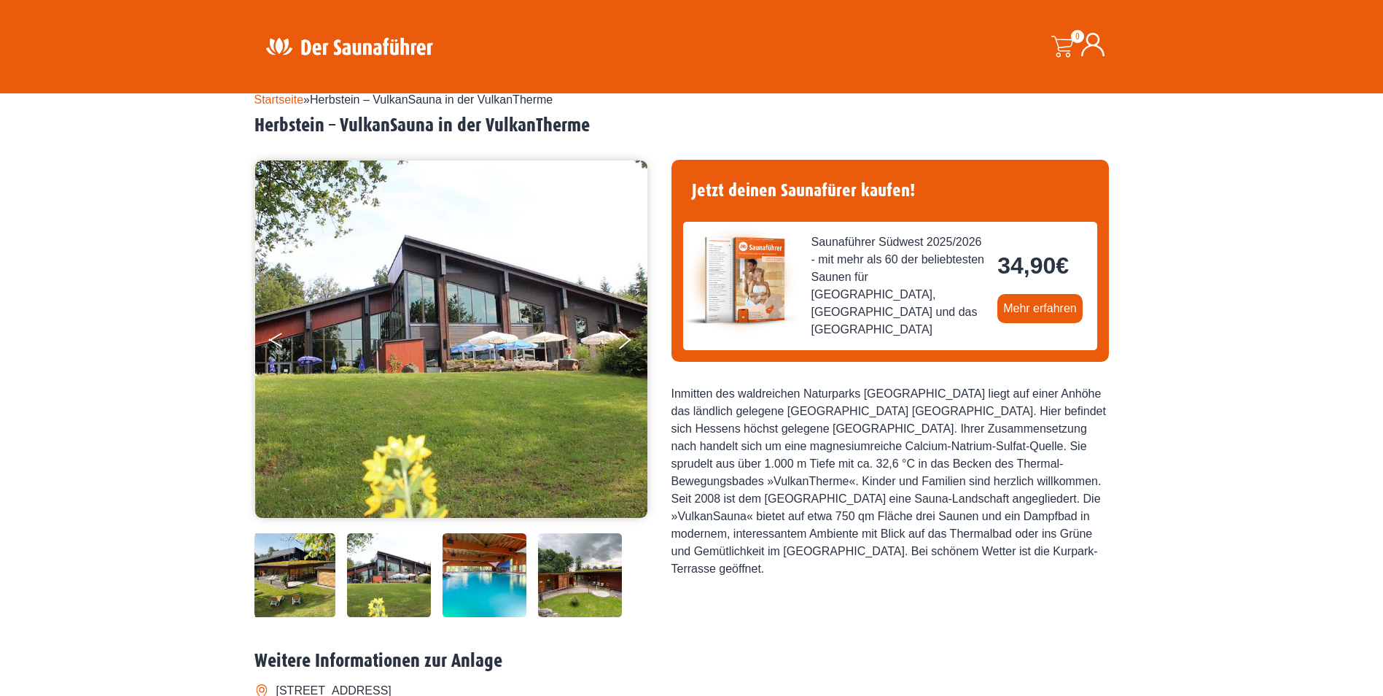
click at [273, 340] on button "Previous" at bounding box center [287, 342] width 36 height 36
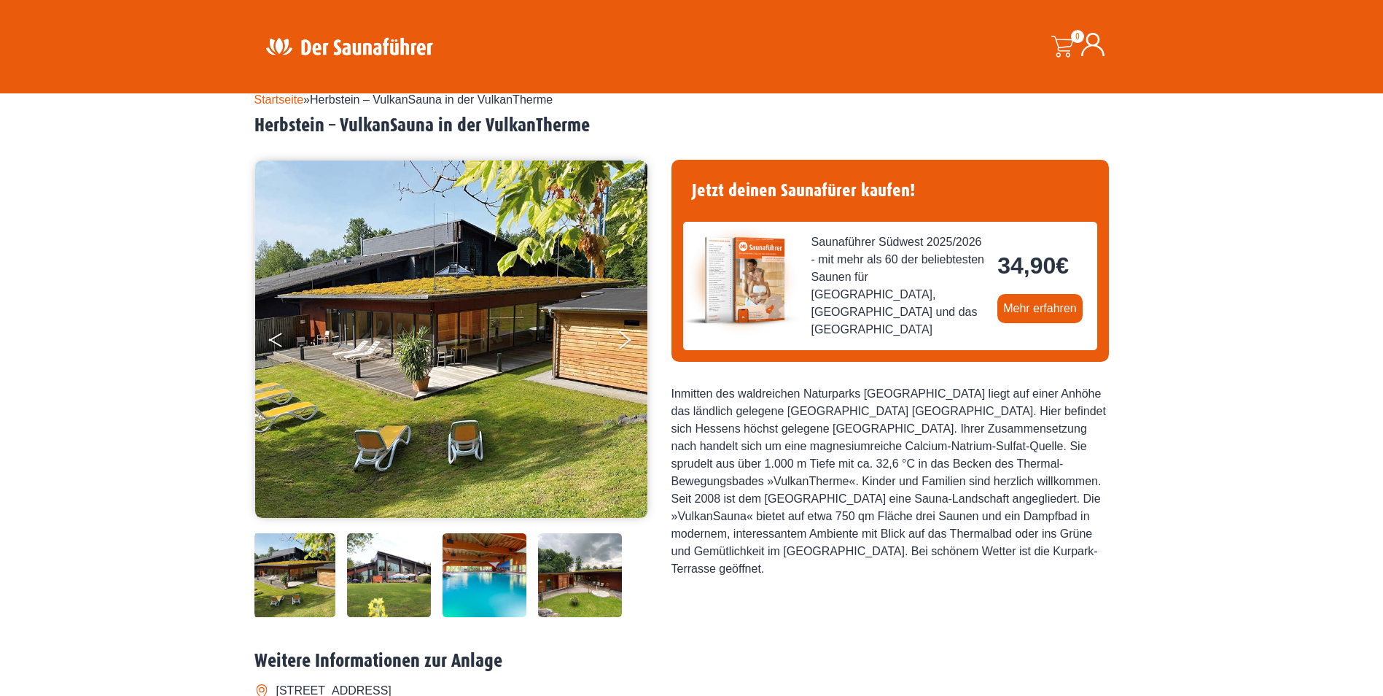
click at [270, 340] on icon "Previous" at bounding box center [275, 336] width 13 height 9
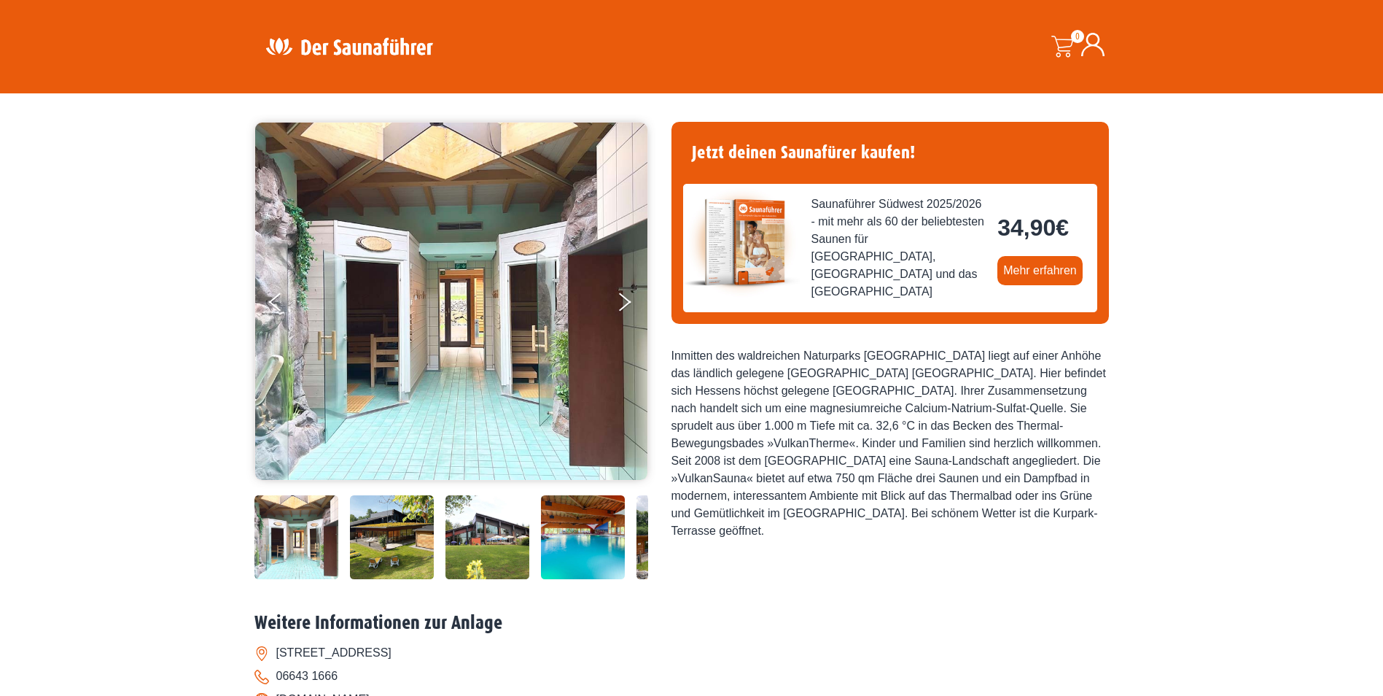
scroll to position [73, 0]
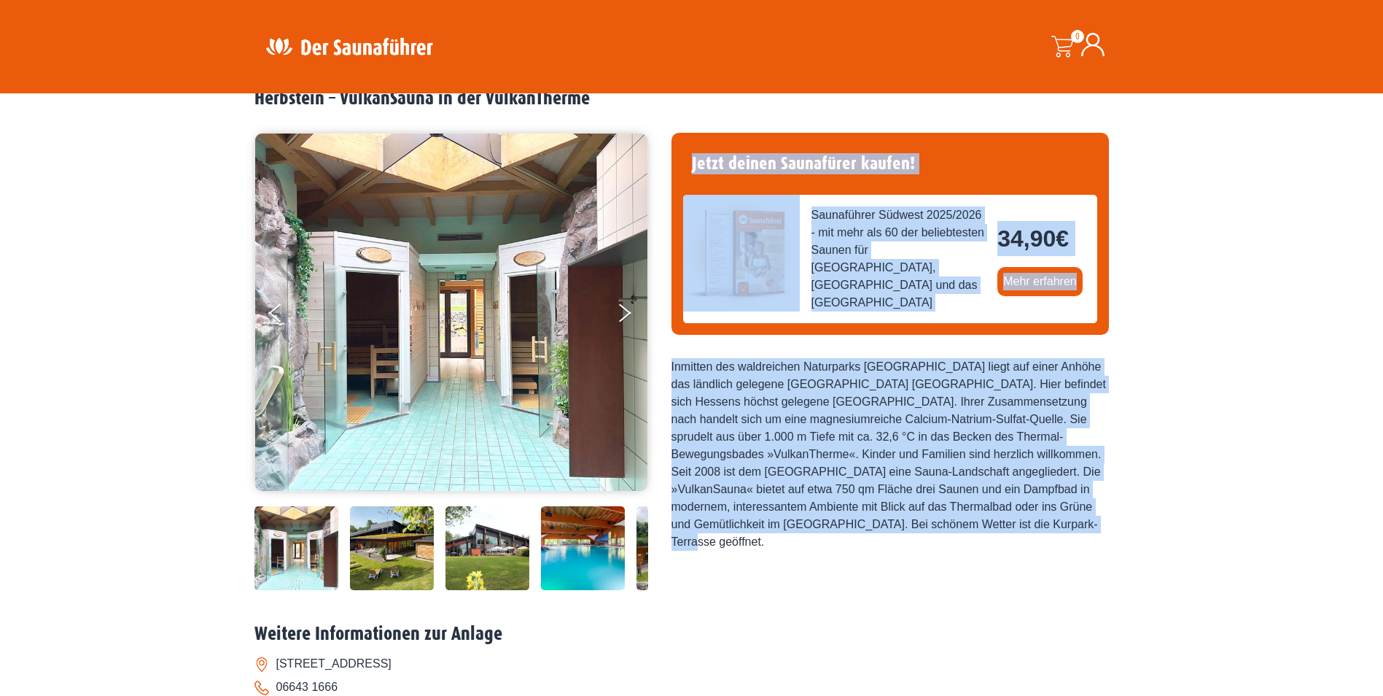
drag, startPoint x: 851, startPoint y: 521, endPoint x: 655, endPoint y: 330, distance: 273.2
click at [655, 330] on div "34,90 €" at bounding box center [691, 358] width 875 height 472
click at [979, 561] on div "Jetzt deinen Saunafürer kaufen! Saunaführer Südwest 2025/2026 - mit mehr als 60…" at bounding box center [889, 363] width 437 height 461
drag, startPoint x: 862, startPoint y: 515, endPoint x: 650, endPoint y: 337, distance: 276.9
click at [650, 337] on div "34,90 €" at bounding box center [691, 358] width 875 height 472
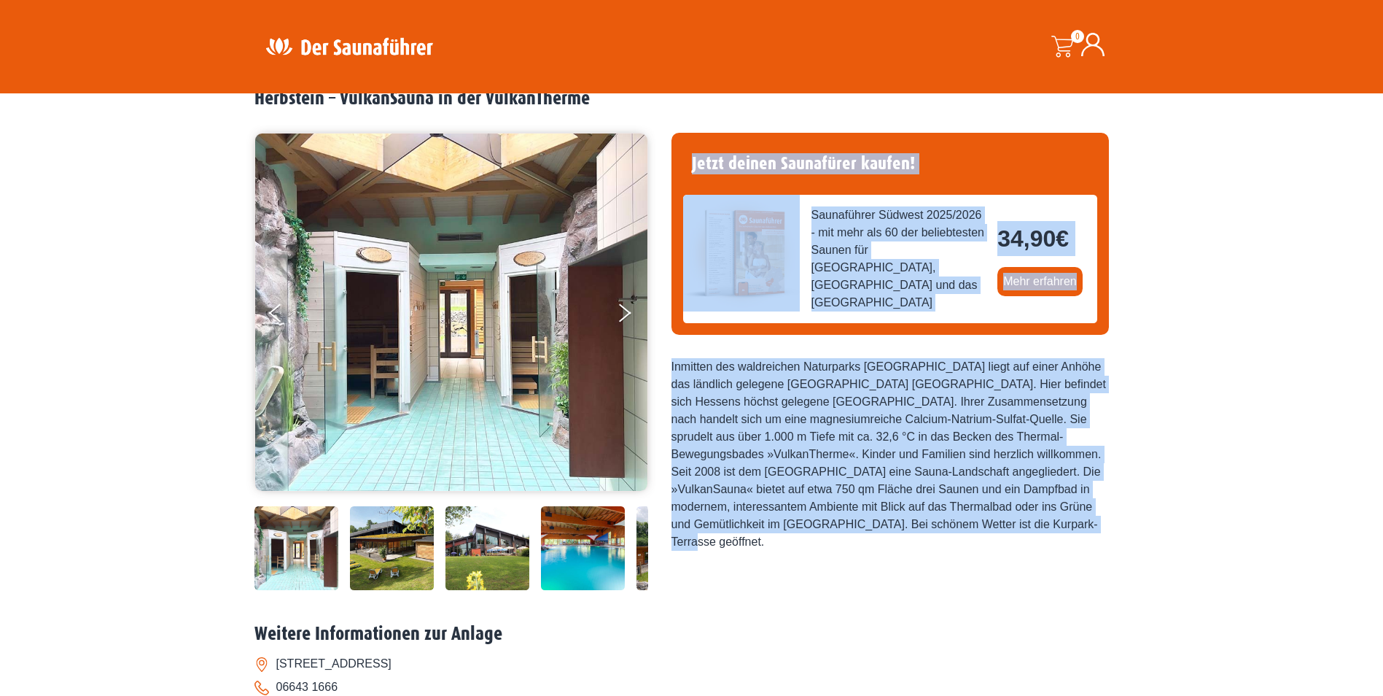
click at [1037, 553] on div "Jetzt deinen Saunafürer kaufen! Saunaführer Südwest 2025/2026 - mit mehr als 60…" at bounding box center [889, 363] width 437 height 461
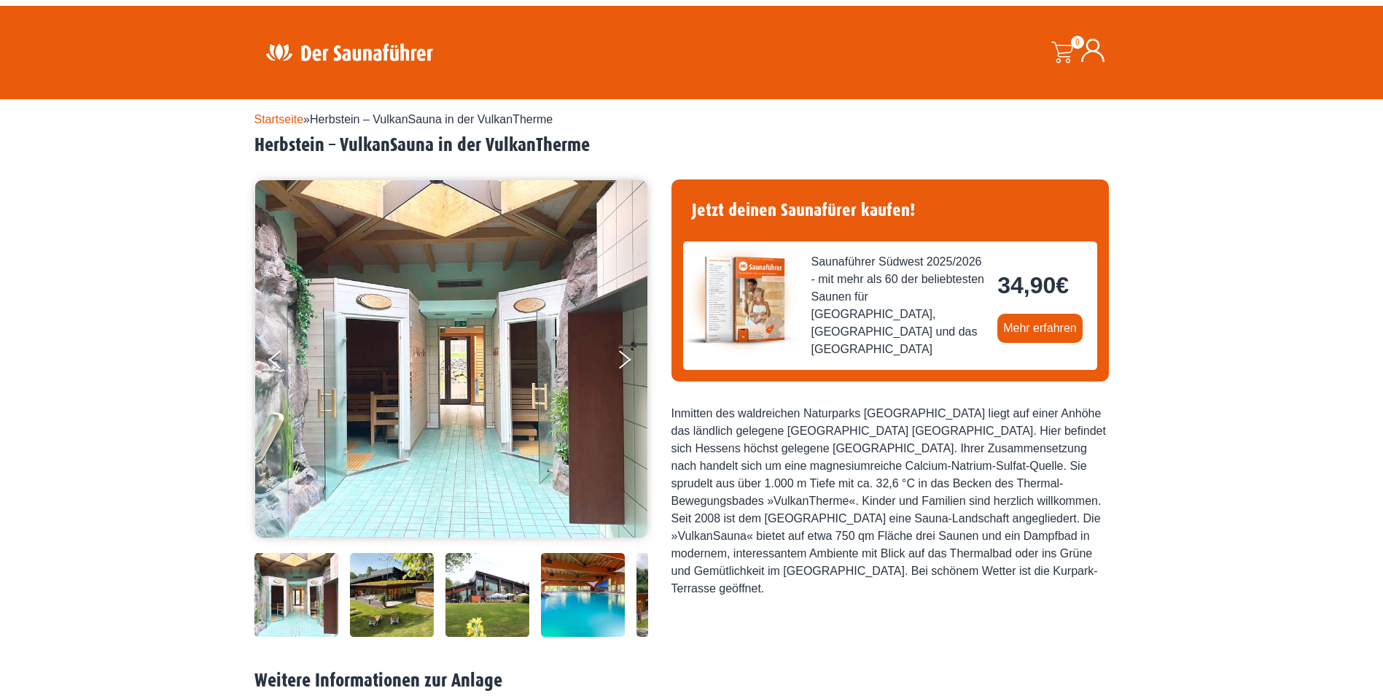
scroll to position [0, 0]
